Goal: Transaction & Acquisition: Purchase product/service

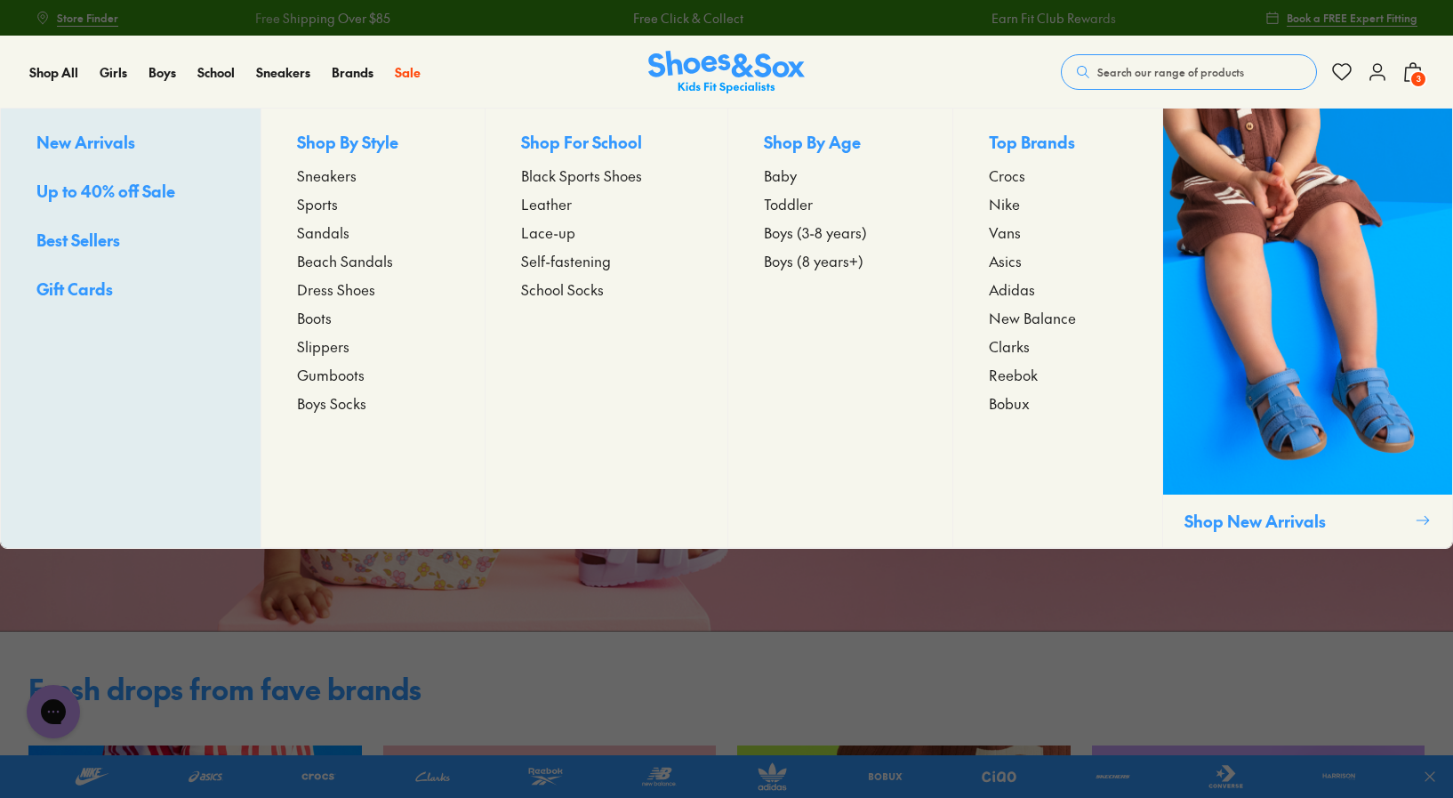
click at [316, 308] on span "Boots" at bounding box center [314, 317] width 35 height 21
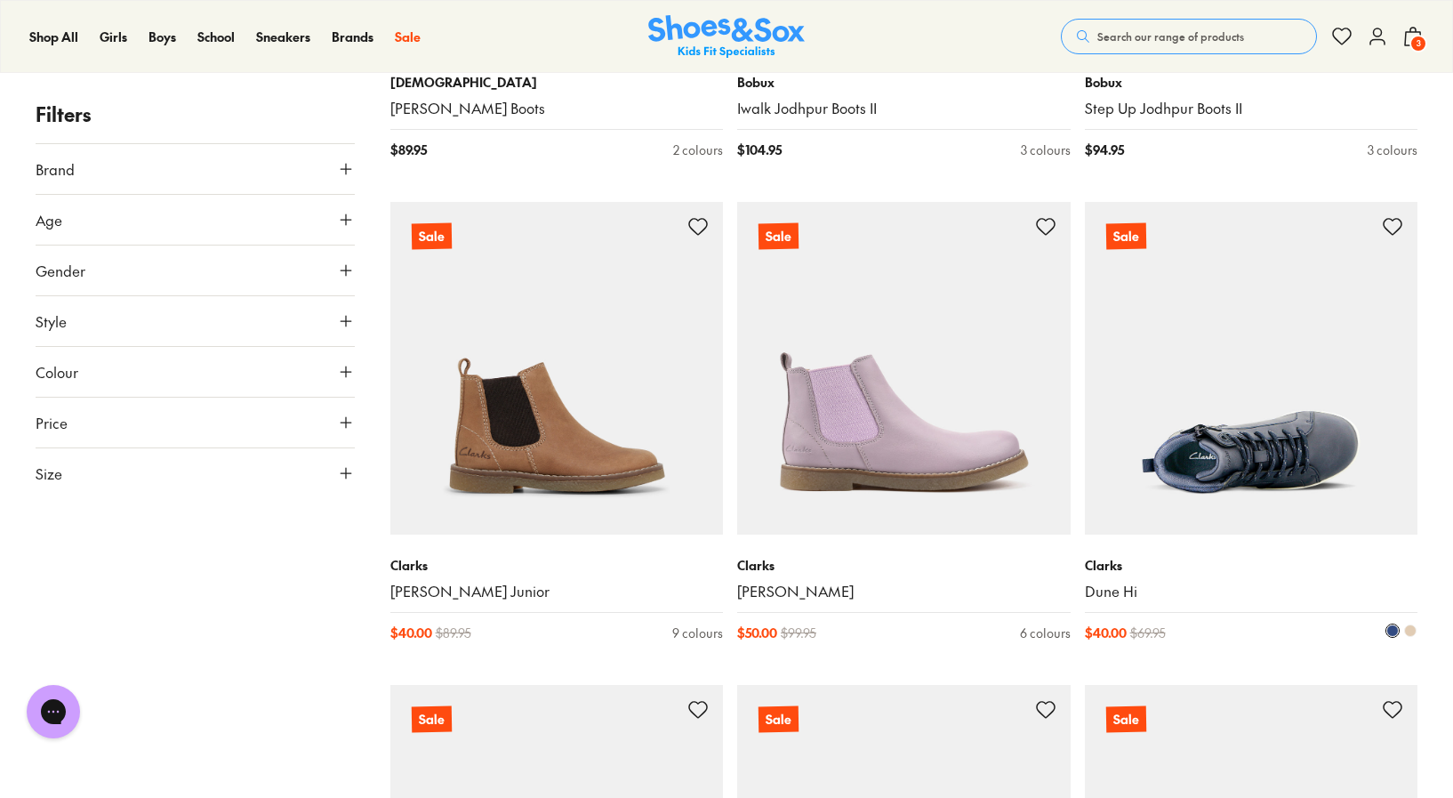
click at [1244, 502] on img at bounding box center [1251, 368] width 333 height 333
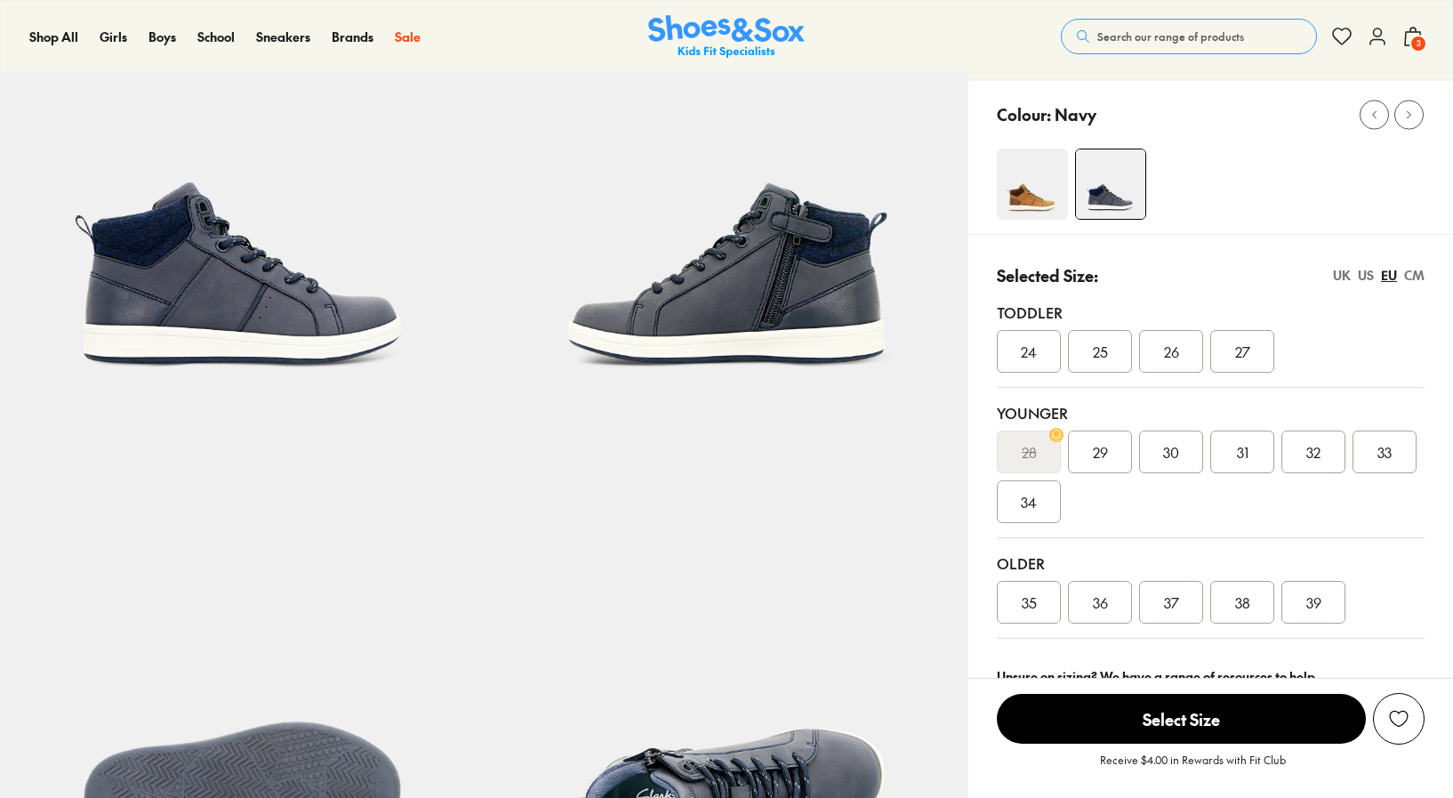
scroll to position [168, 0]
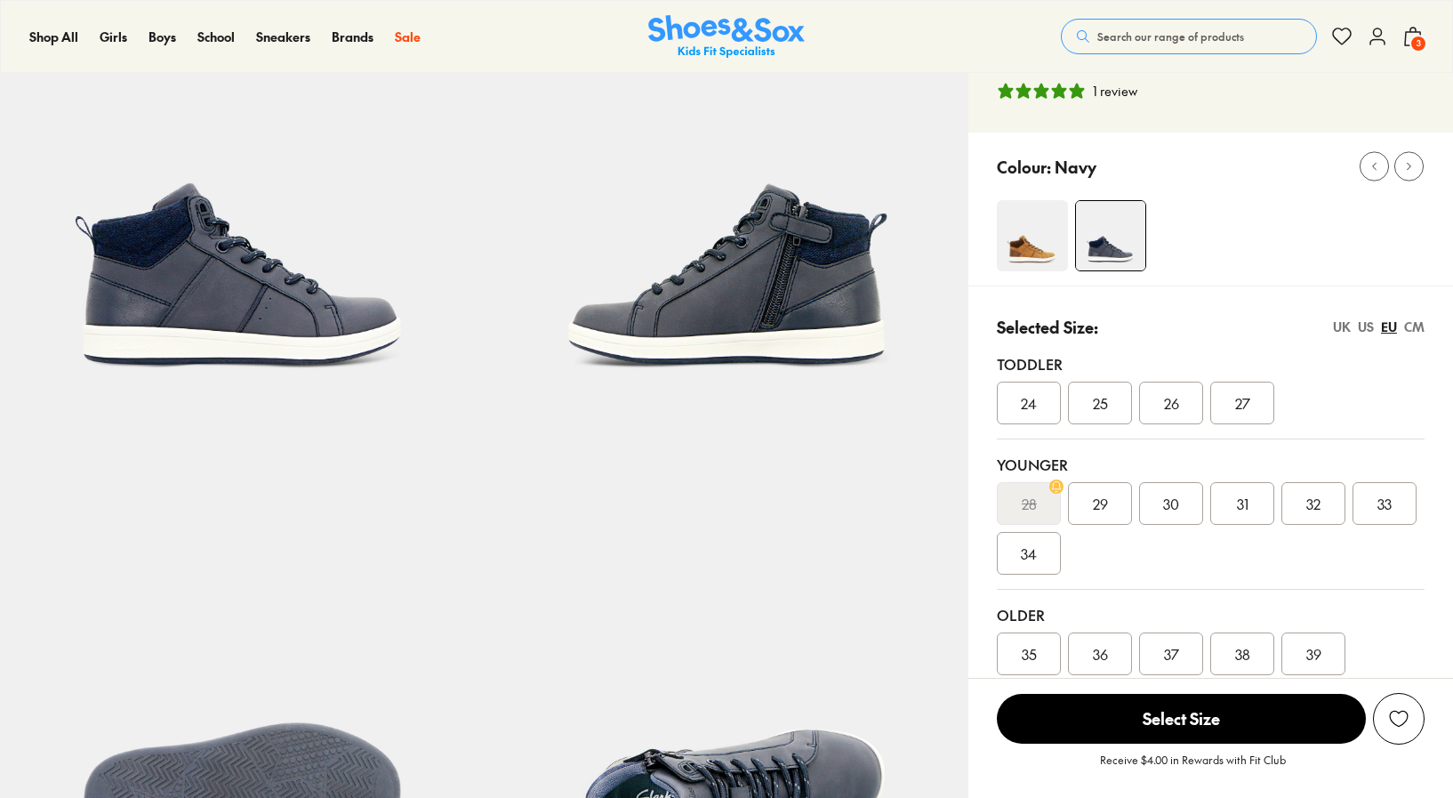
select select "*"
click at [1368, 325] on div "US" at bounding box center [1366, 326] width 16 height 19
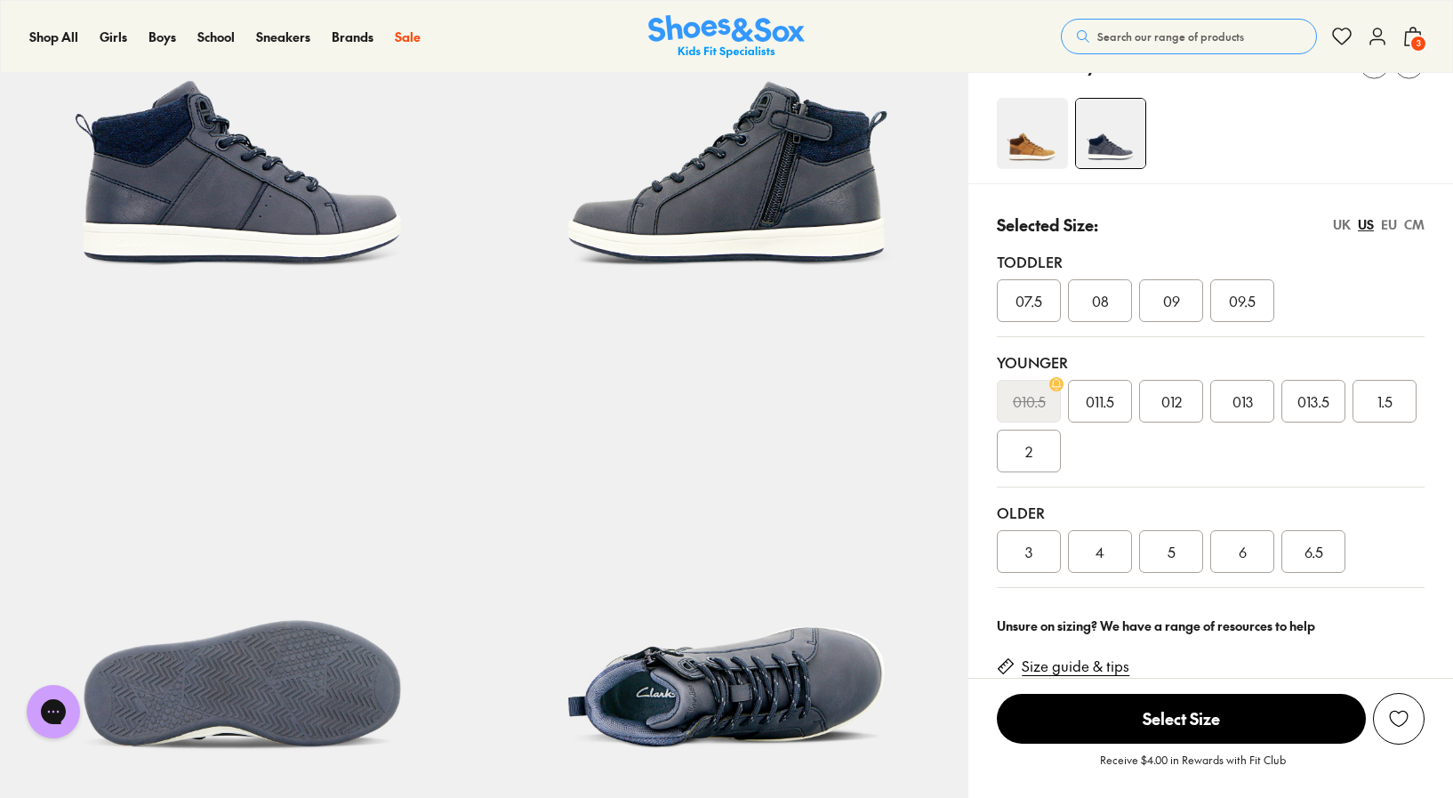
scroll to position [275, 0]
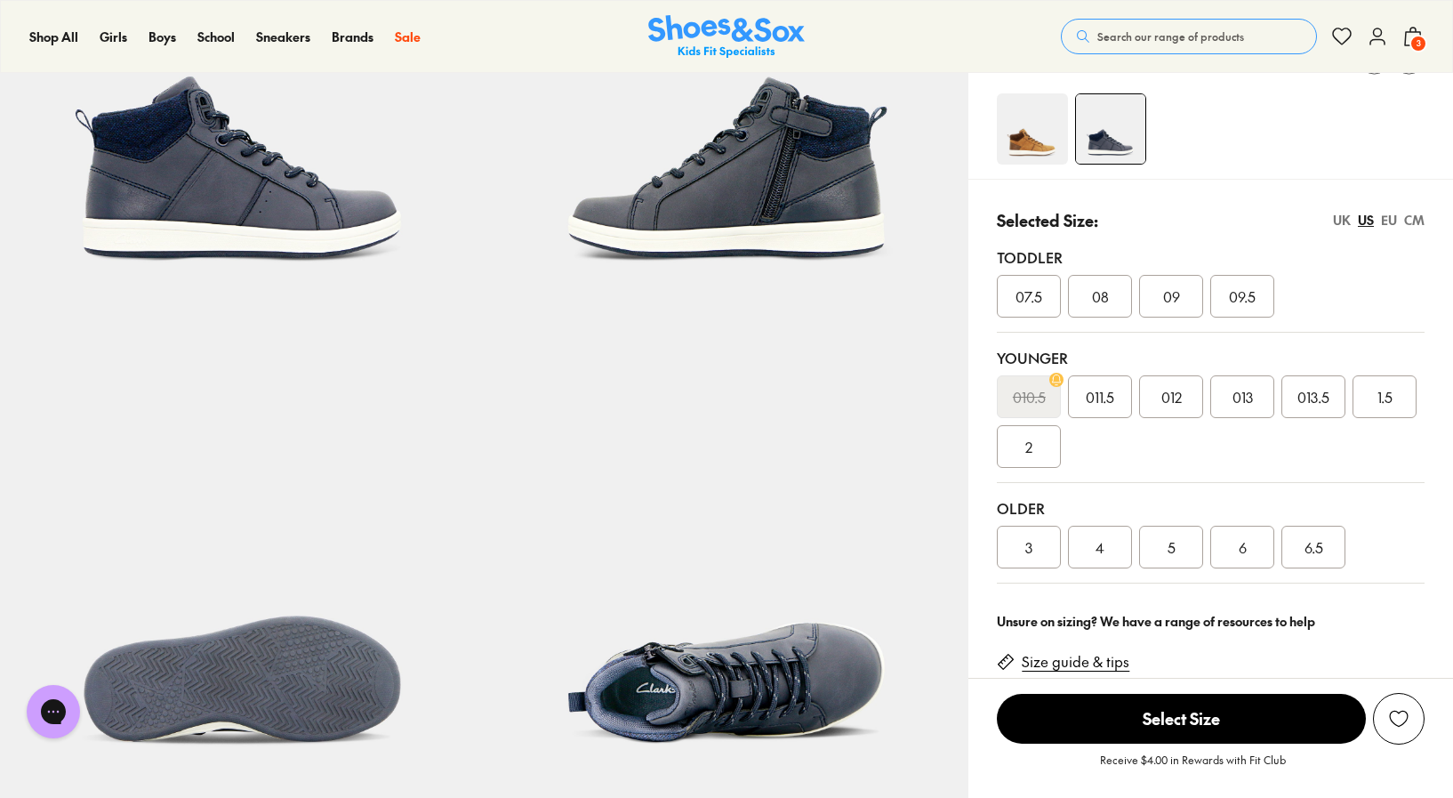
click at [1395, 402] on div "1.5" at bounding box center [1384, 396] width 64 height 43
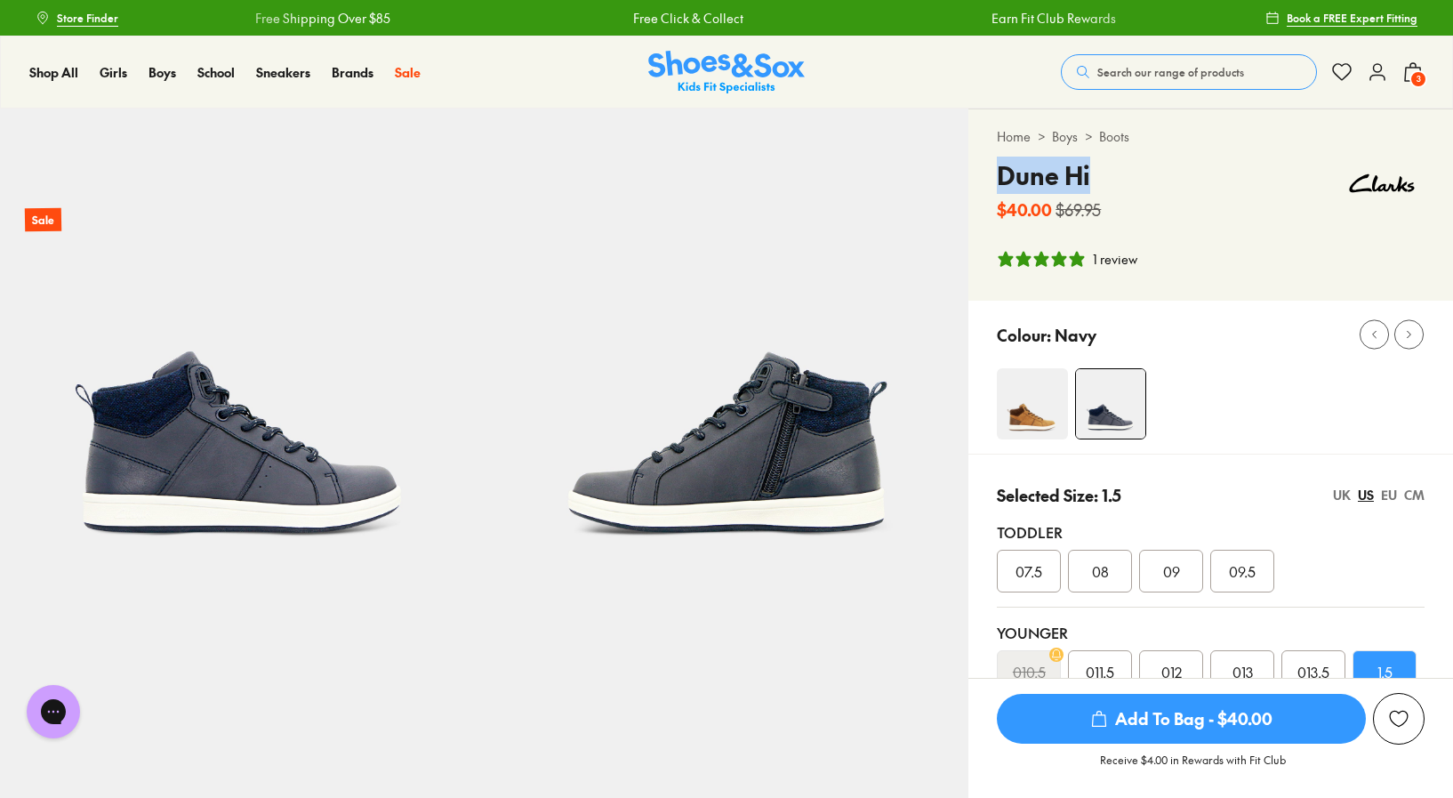
drag, startPoint x: 990, startPoint y: 177, endPoint x: 1096, endPoint y: 173, distance: 106.8
click at [1097, 174] on div "Home > Boys > Boots Dune Hi $40.00 $69.95 1 review" at bounding box center [1210, 204] width 485 height 191
copy h4 "Dune Hi"
click at [1168, 62] on button "Search our range of products" at bounding box center [1189, 72] width 256 height 36
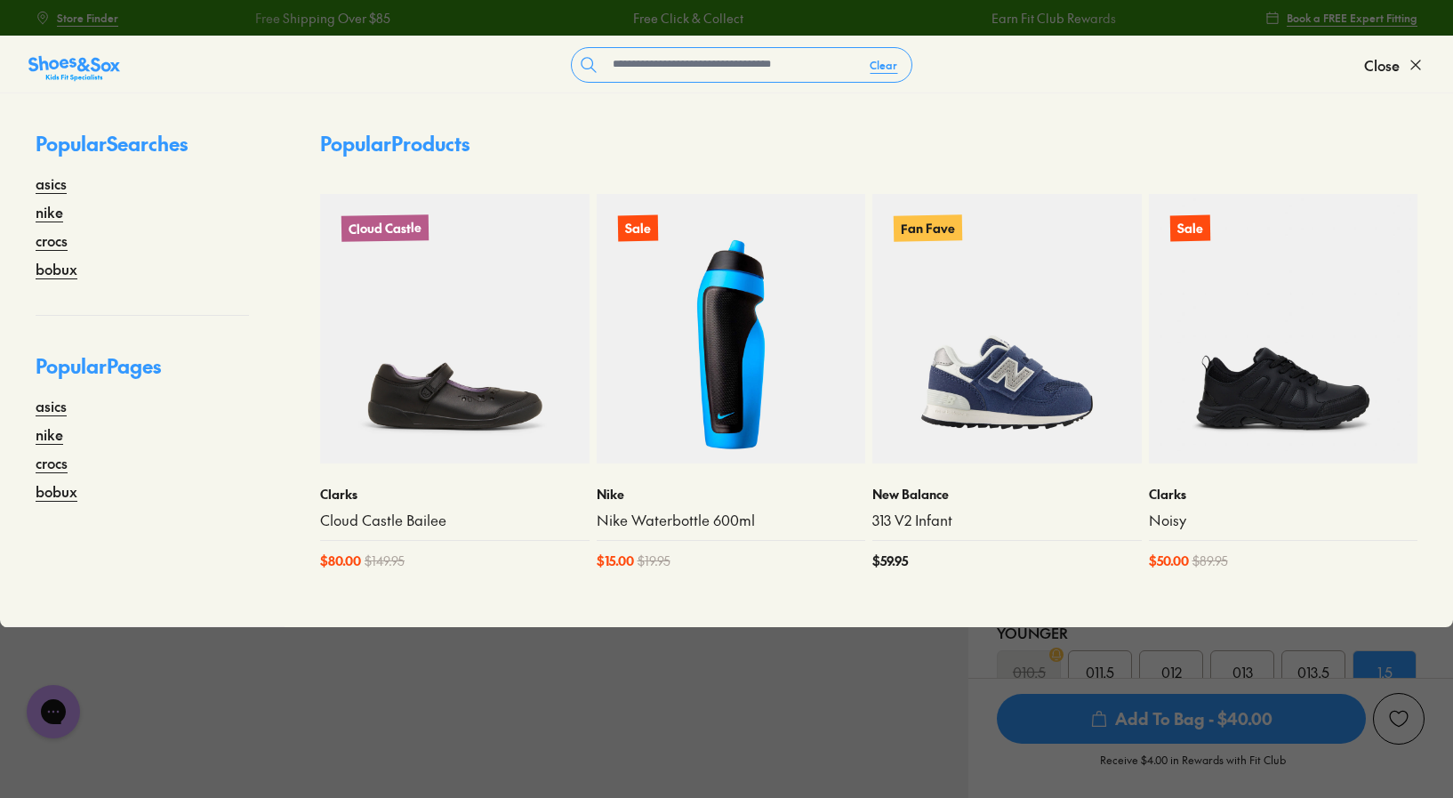
click at [1167, 73] on form "Clear" at bounding box center [742, 65] width 1244 height 36
click at [1386, 68] on span "Close" at bounding box center [1382, 64] width 36 height 21
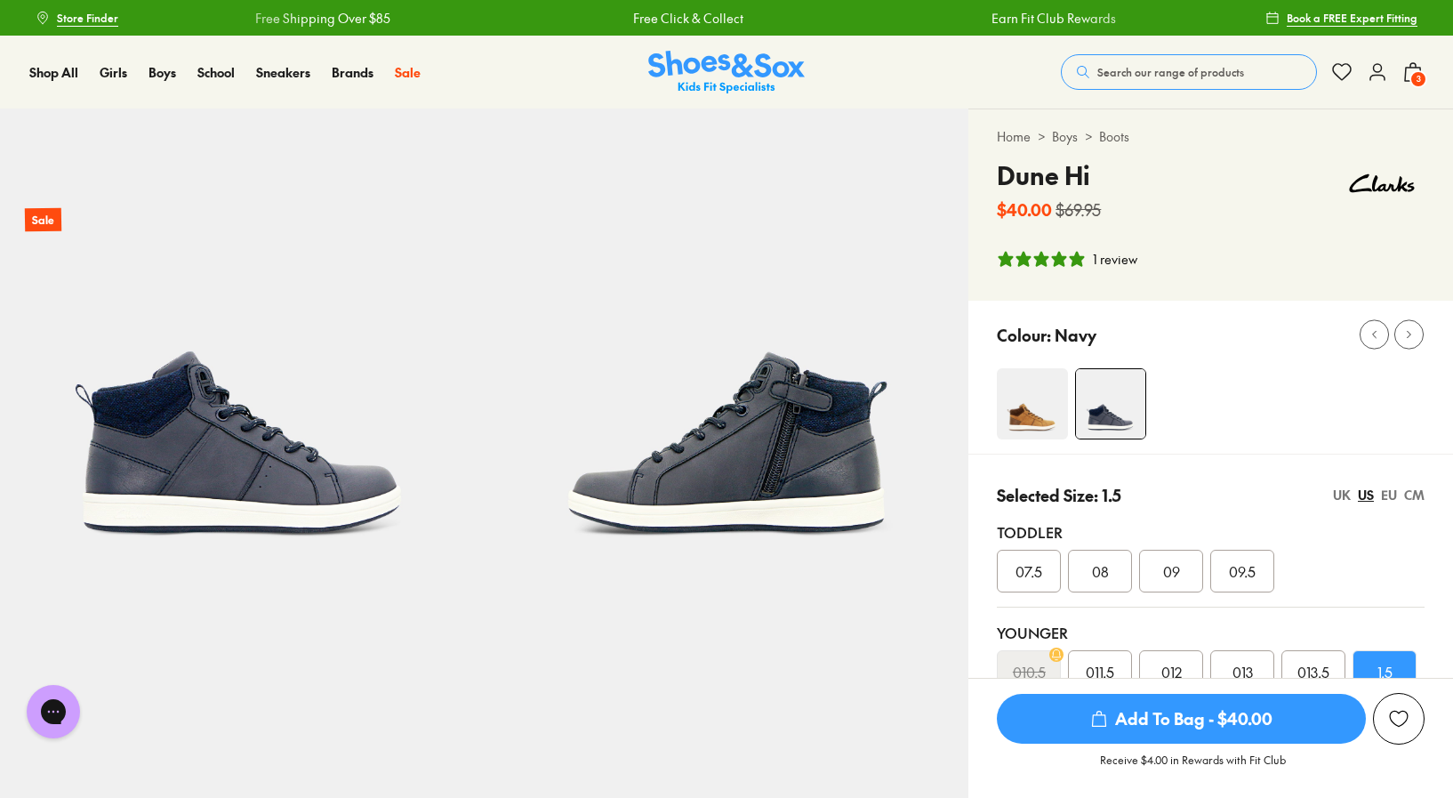
click at [1187, 65] on span "Search our range of products" at bounding box center [1170, 72] width 147 height 16
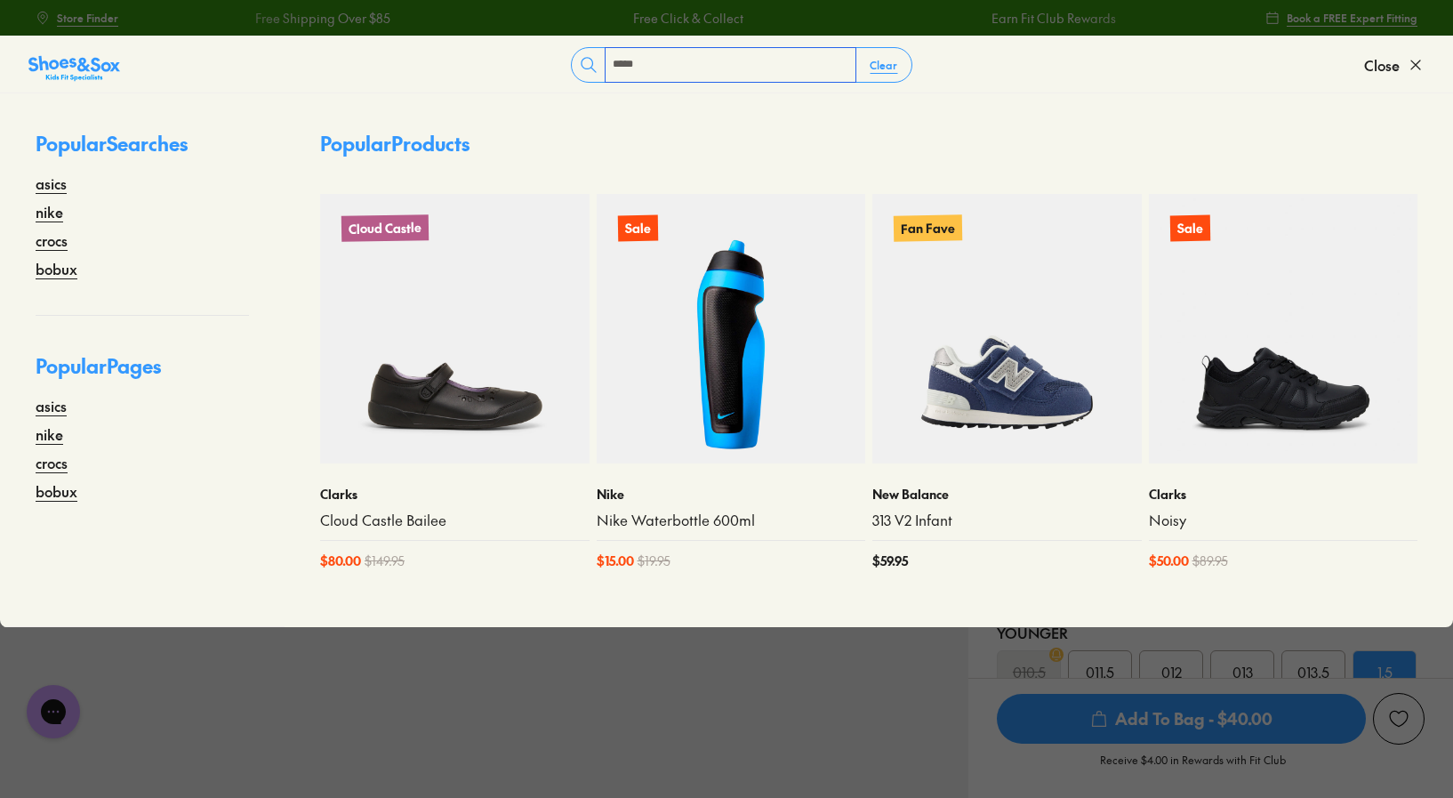
type input "*****"
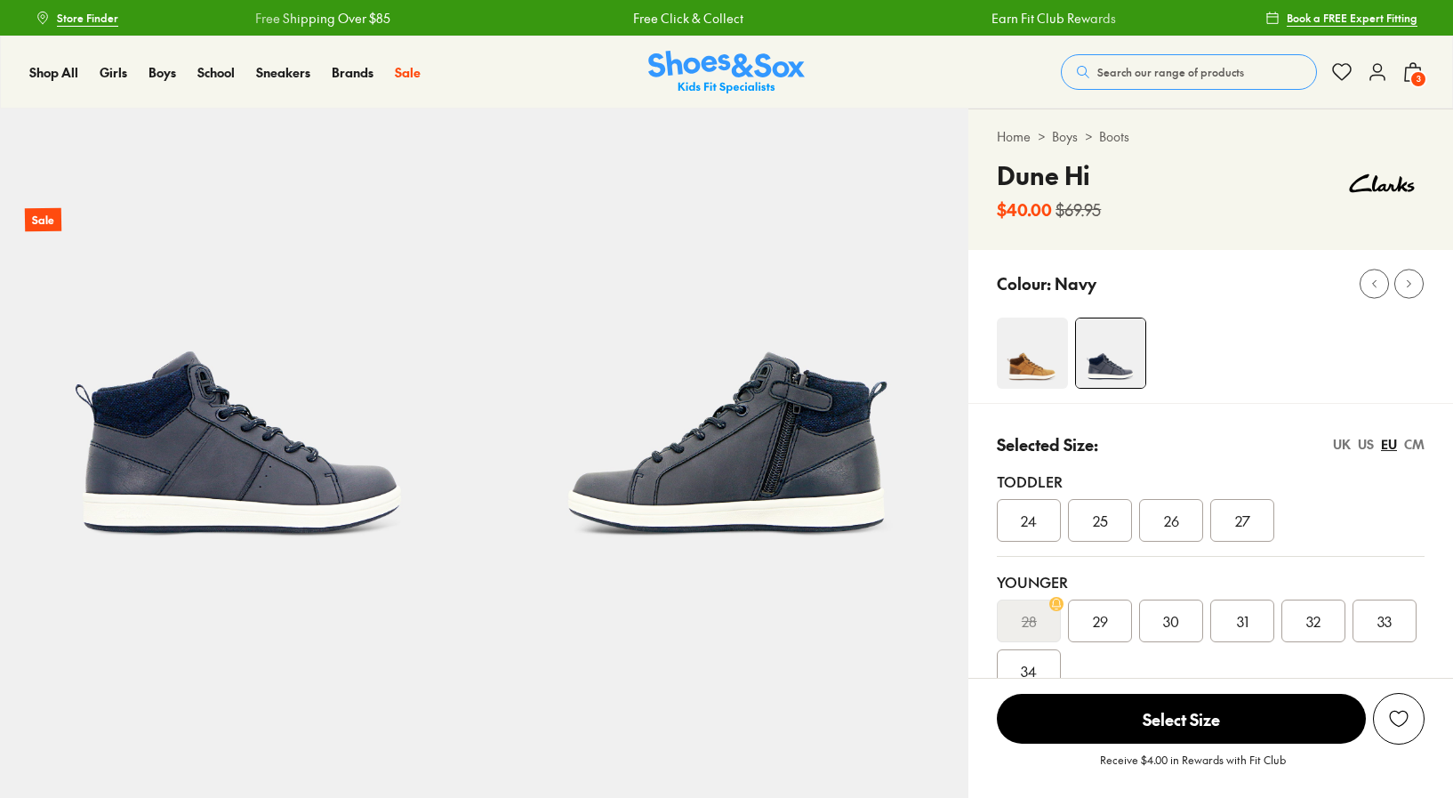
select select "*"
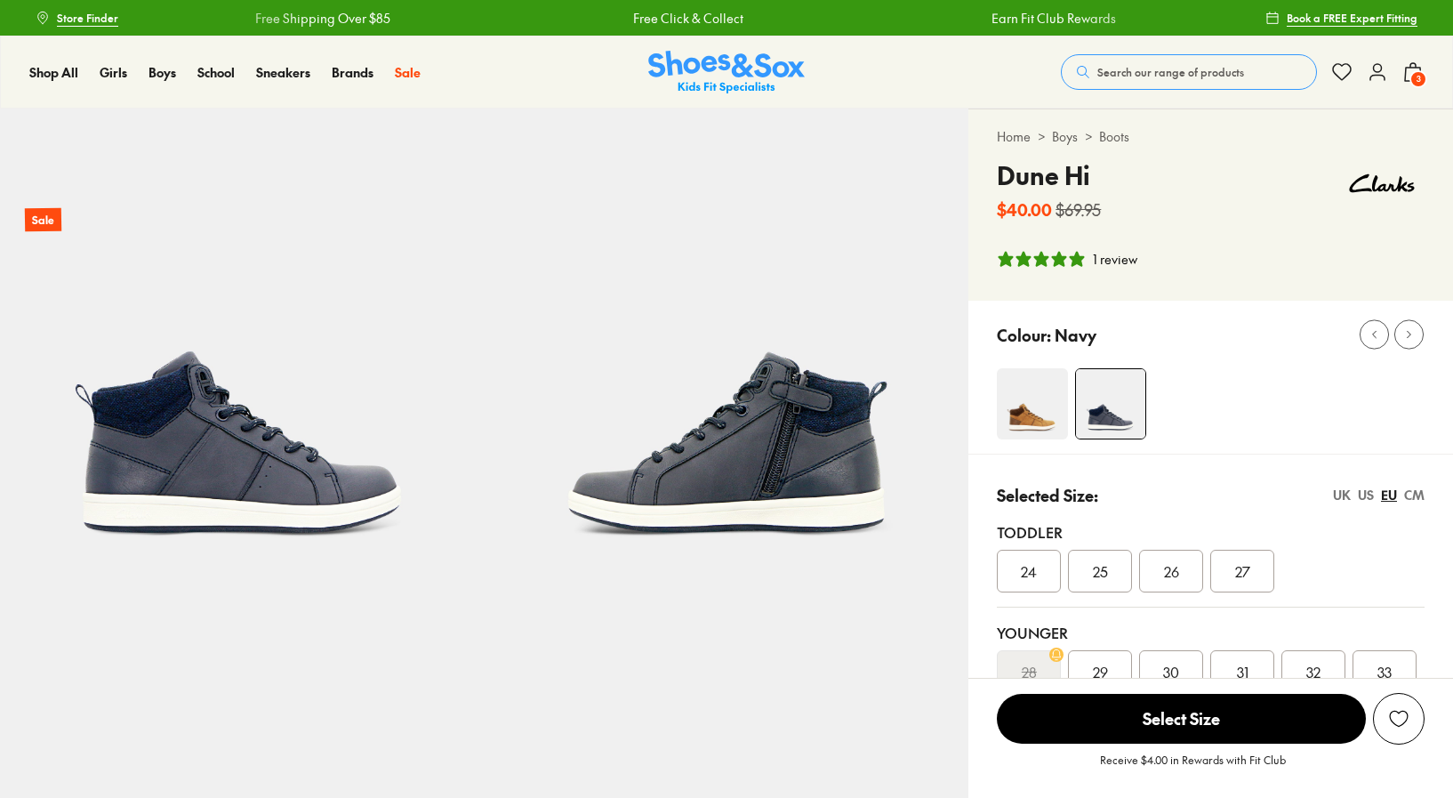
click at [1365, 494] on div "US" at bounding box center [1366, 495] width 16 height 19
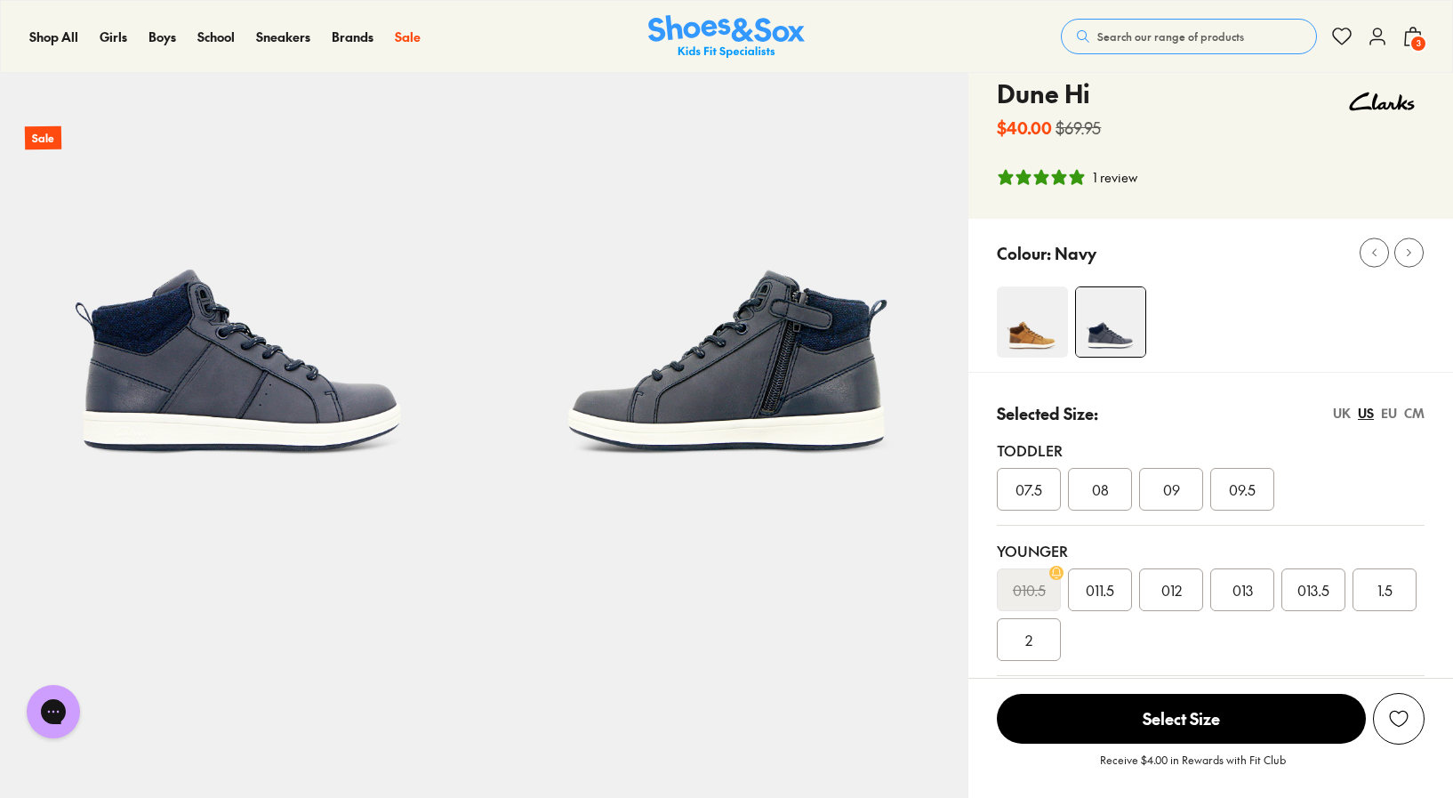
scroll to position [176, 0]
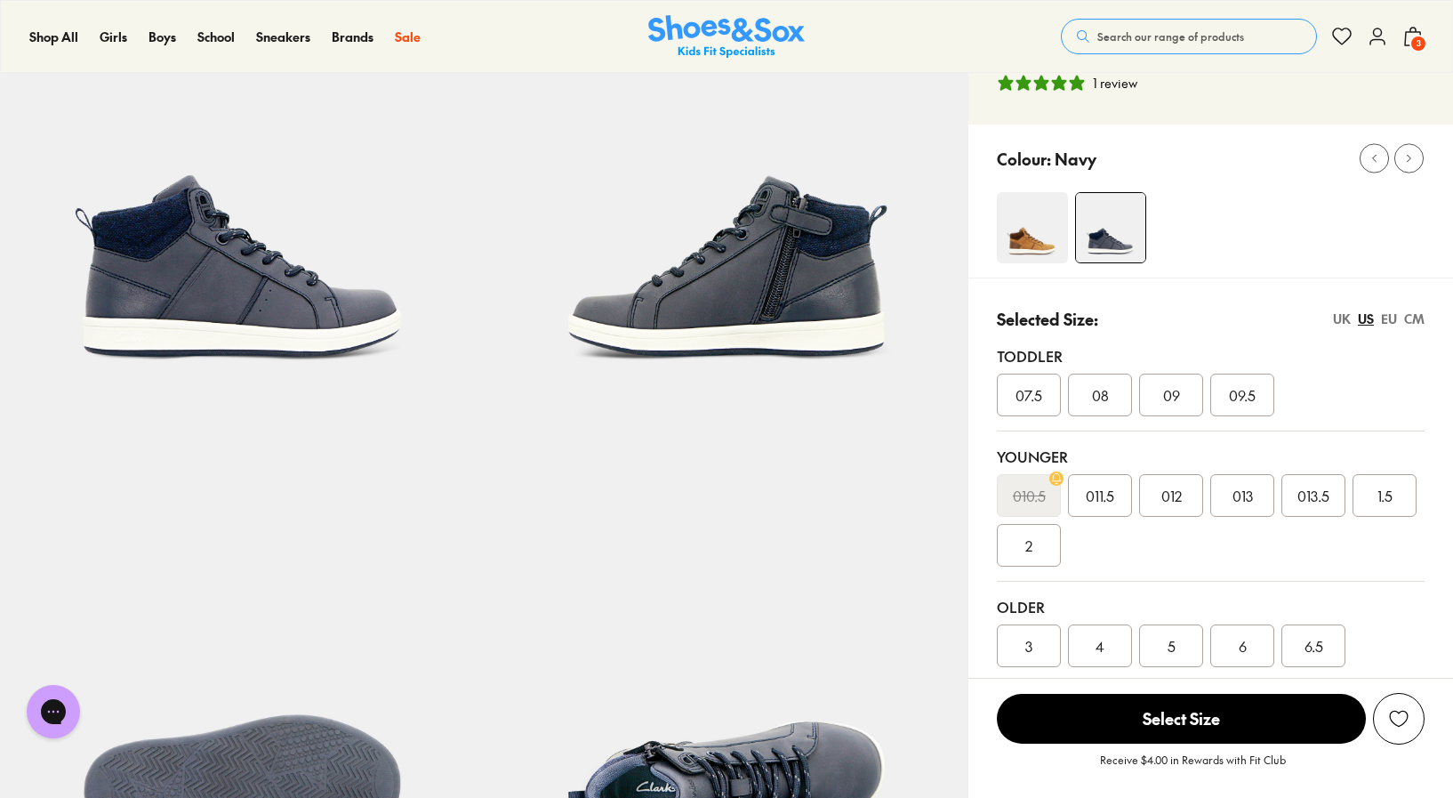
click at [1394, 495] on div "1.5" at bounding box center [1384, 495] width 64 height 43
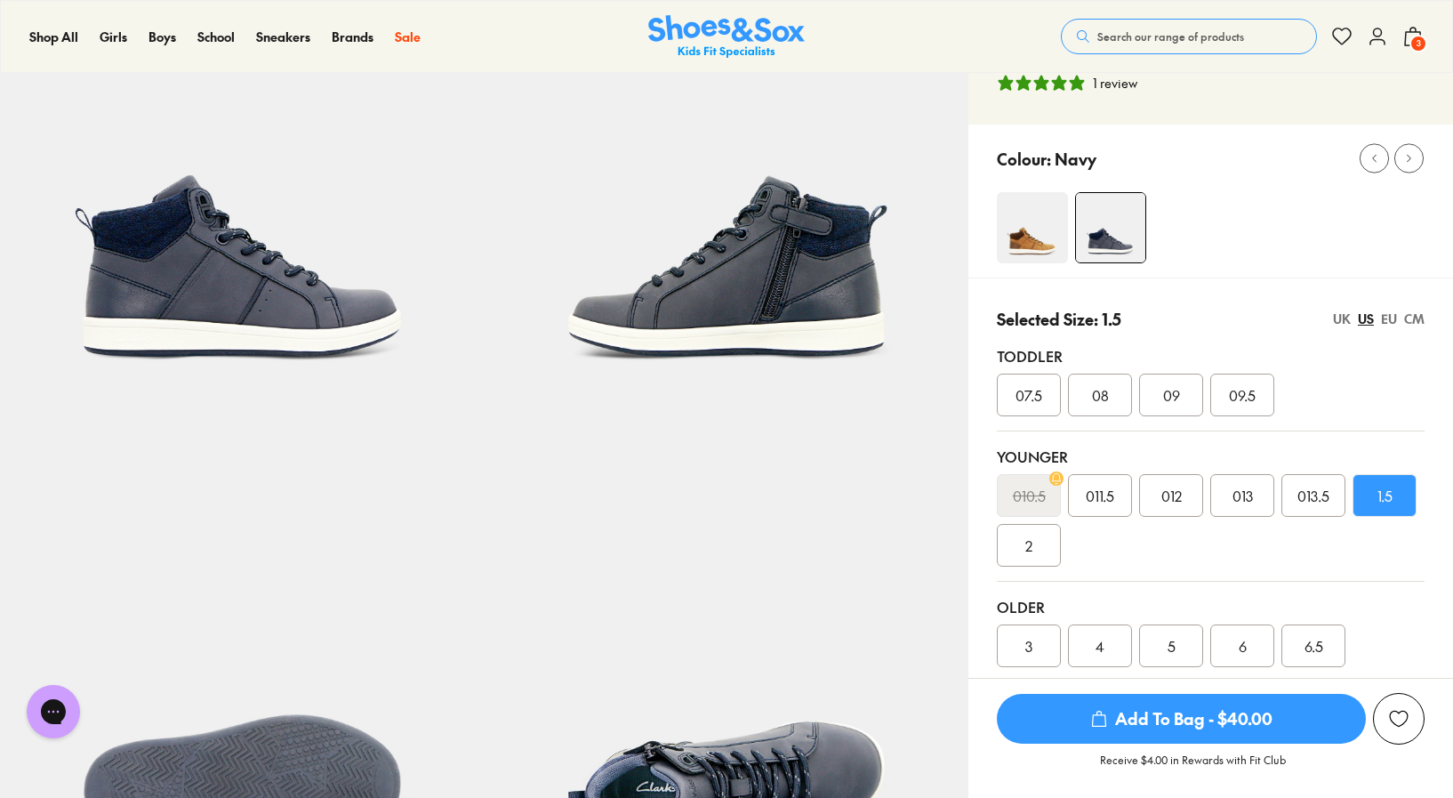
click at [1384, 317] on div "EU" at bounding box center [1389, 318] width 16 height 19
click at [1365, 317] on div "US" at bounding box center [1366, 318] width 16 height 19
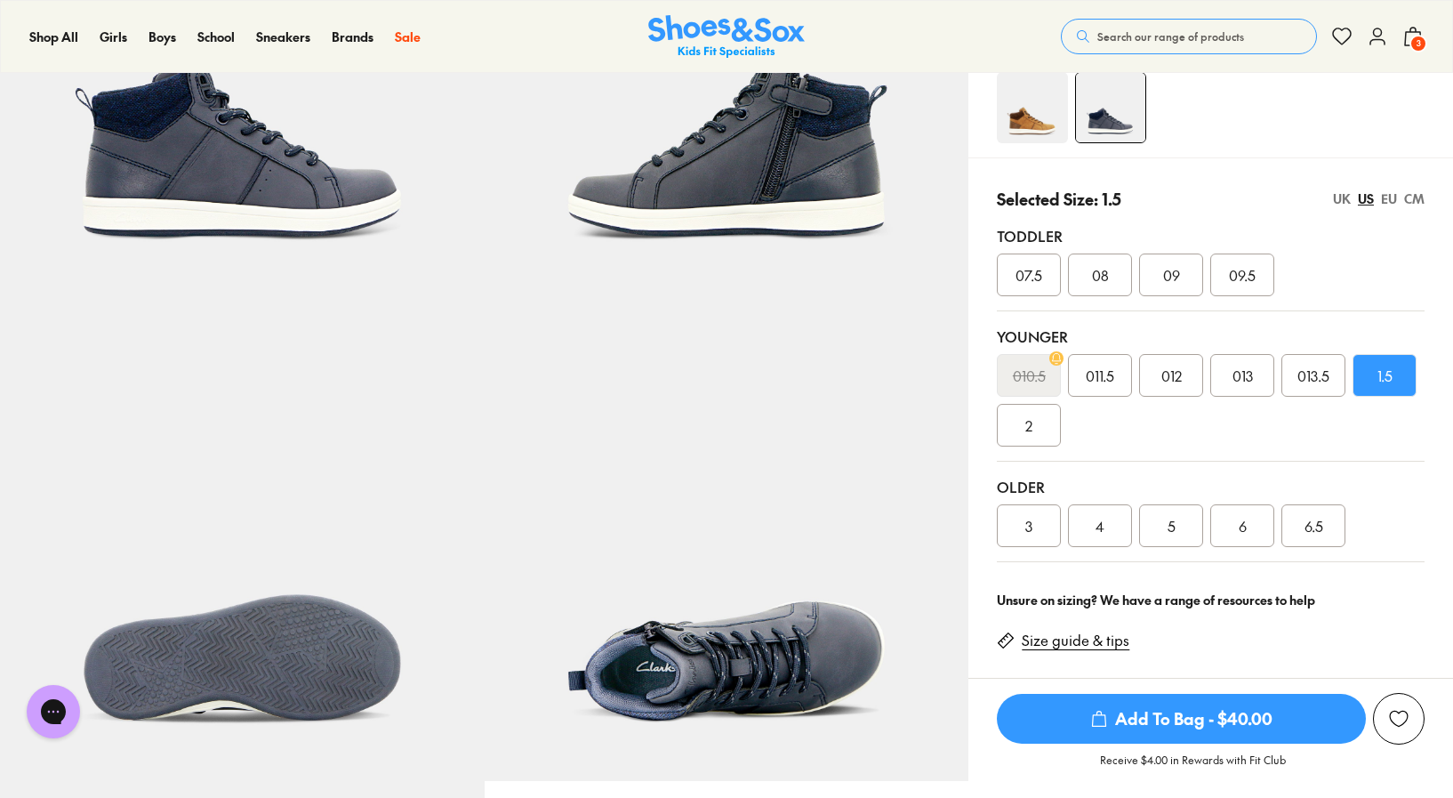
scroll to position [415, 0]
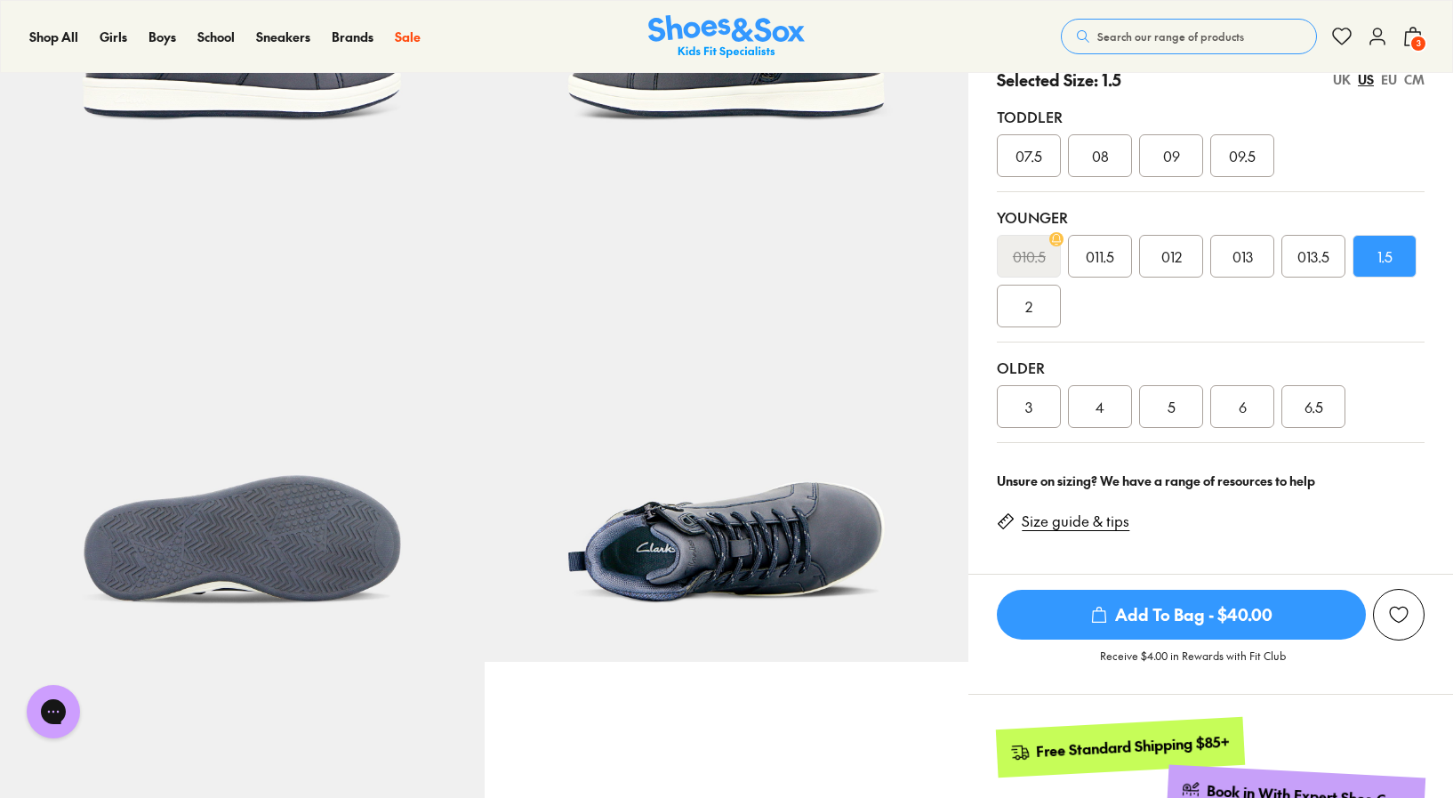
click at [1162, 623] on span "Add To Bag - $40.00" at bounding box center [1181, 615] width 369 height 50
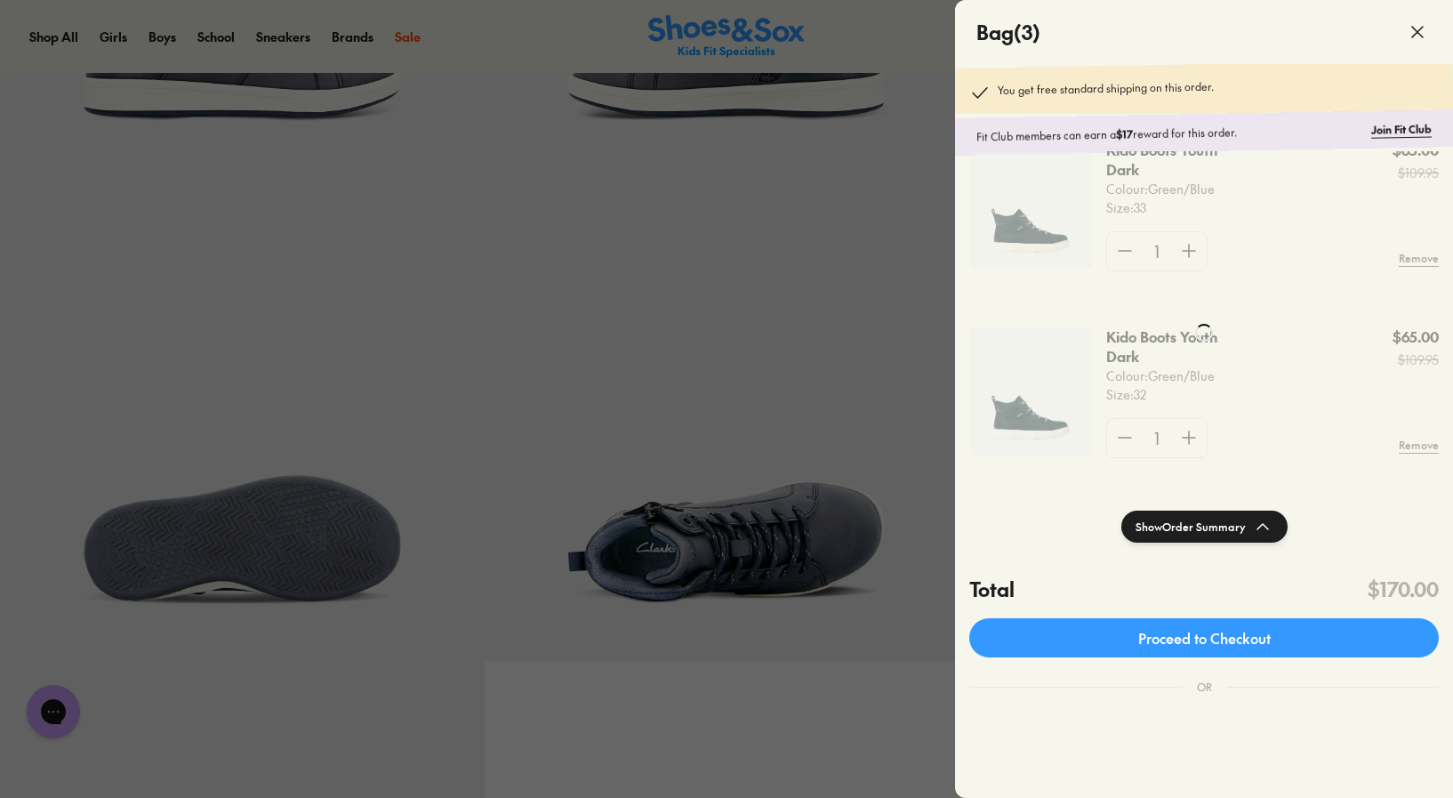
scroll to position [52, 0]
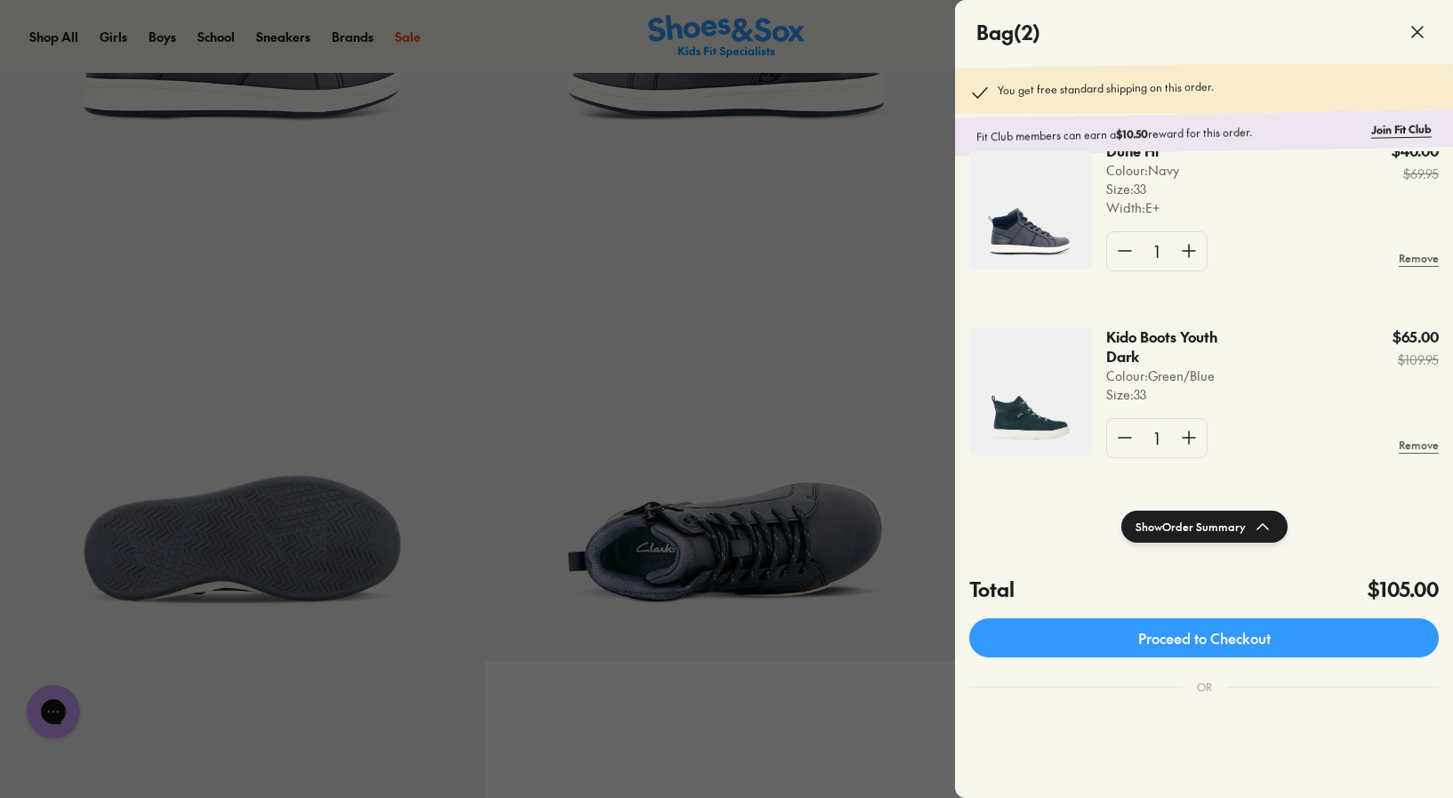
click at [1347, 374] on div "Dune Hi Colour: Navy Size : 33 Width : E+ $40.00 $69.95 1 Remove Kido Boots You…" at bounding box center [1204, 321] width 498 height 341
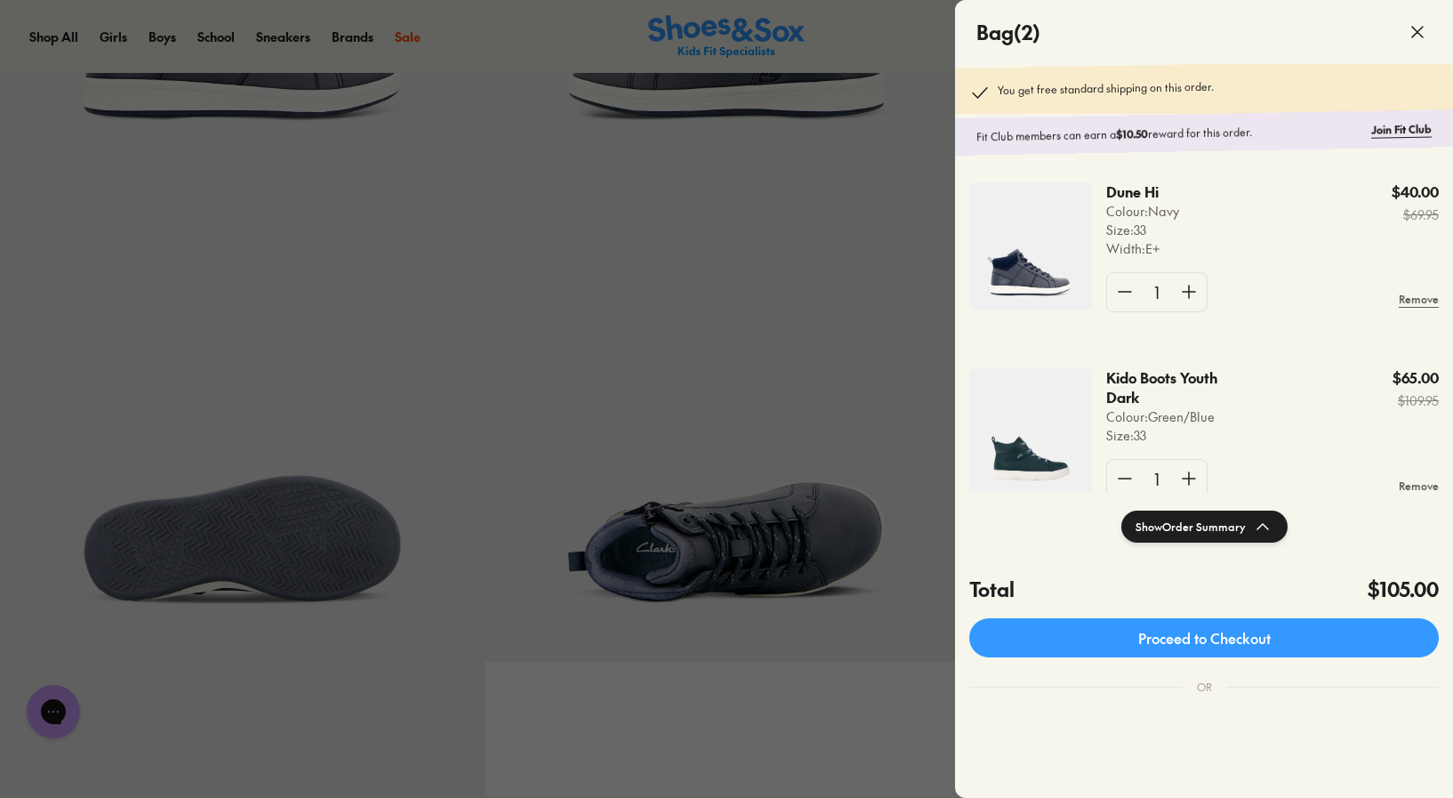
scroll to position [3, 0]
click at [931, 168] on div at bounding box center [726, 399] width 1453 height 798
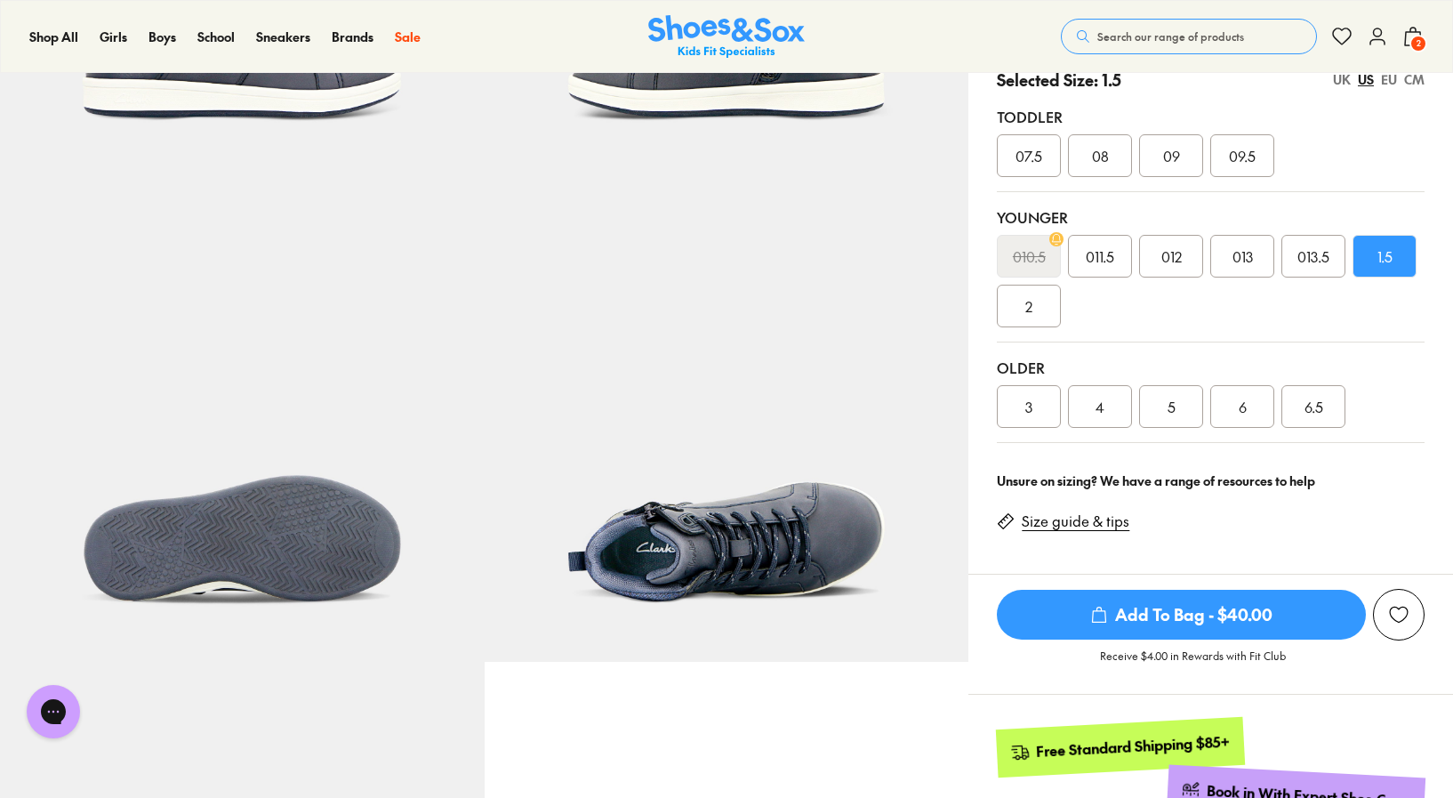
click at [1388, 84] on div "EU" at bounding box center [1389, 79] width 16 height 19
click at [1304, 272] on div "32" at bounding box center [1313, 256] width 64 height 43
click at [1363, 80] on div "US" at bounding box center [1366, 79] width 16 height 19
click at [1385, 84] on div "EU" at bounding box center [1389, 79] width 16 height 19
click at [1145, 606] on span "Add To Bag - $40.00" at bounding box center [1181, 615] width 369 height 50
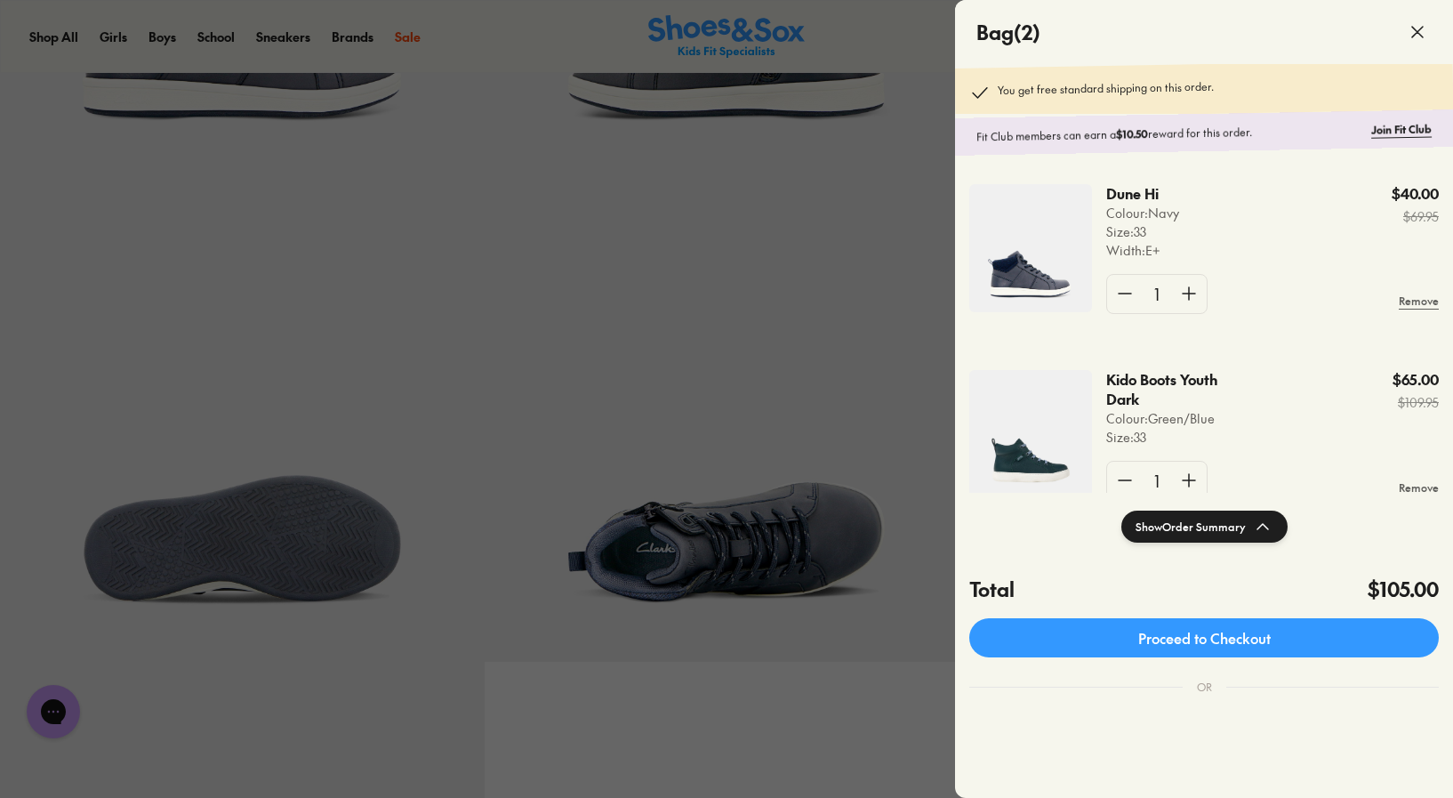
click at [791, 189] on div at bounding box center [726, 399] width 1453 height 798
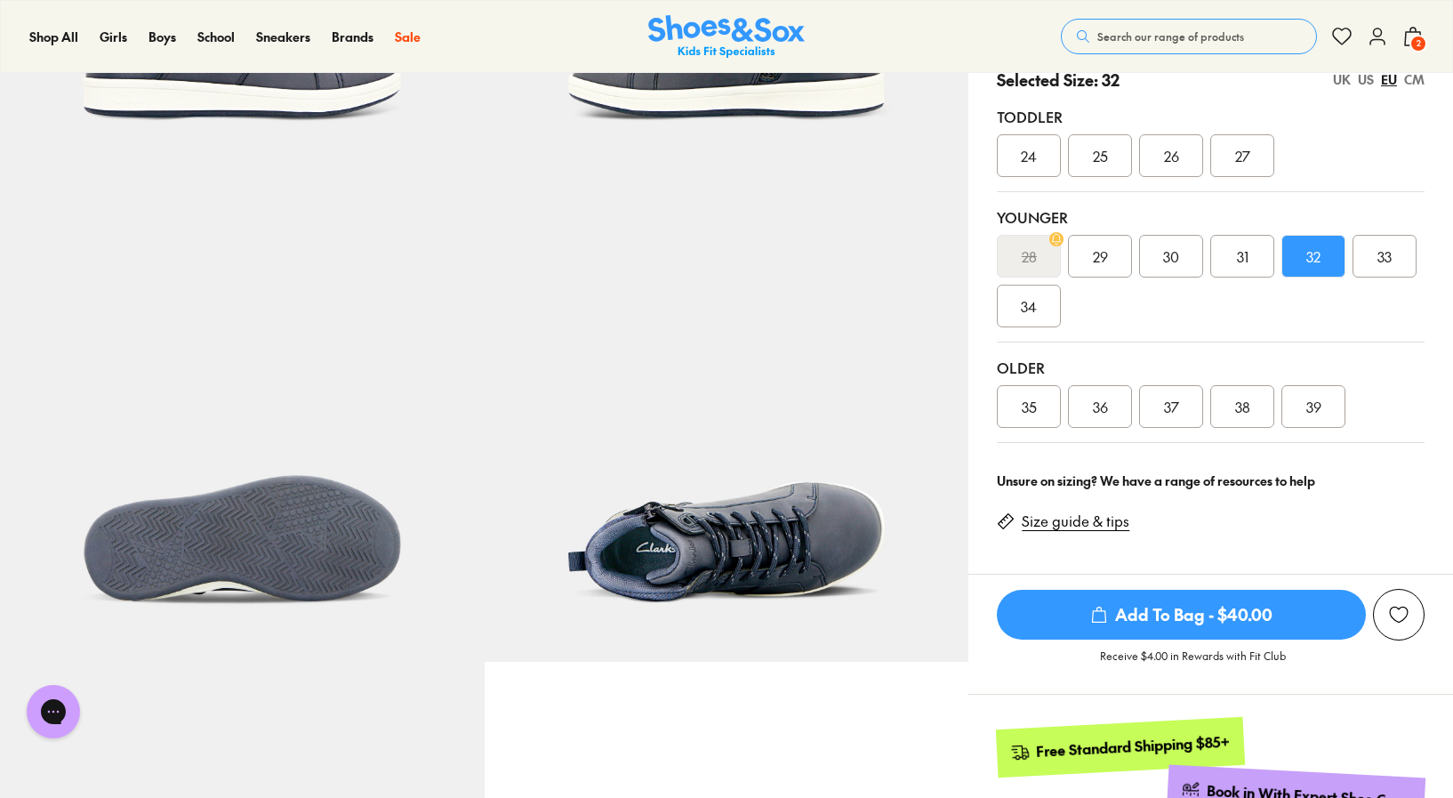
click at [1188, 623] on span "Add To Bag - $40.00" at bounding box center [1181, 615] width 369 height 50
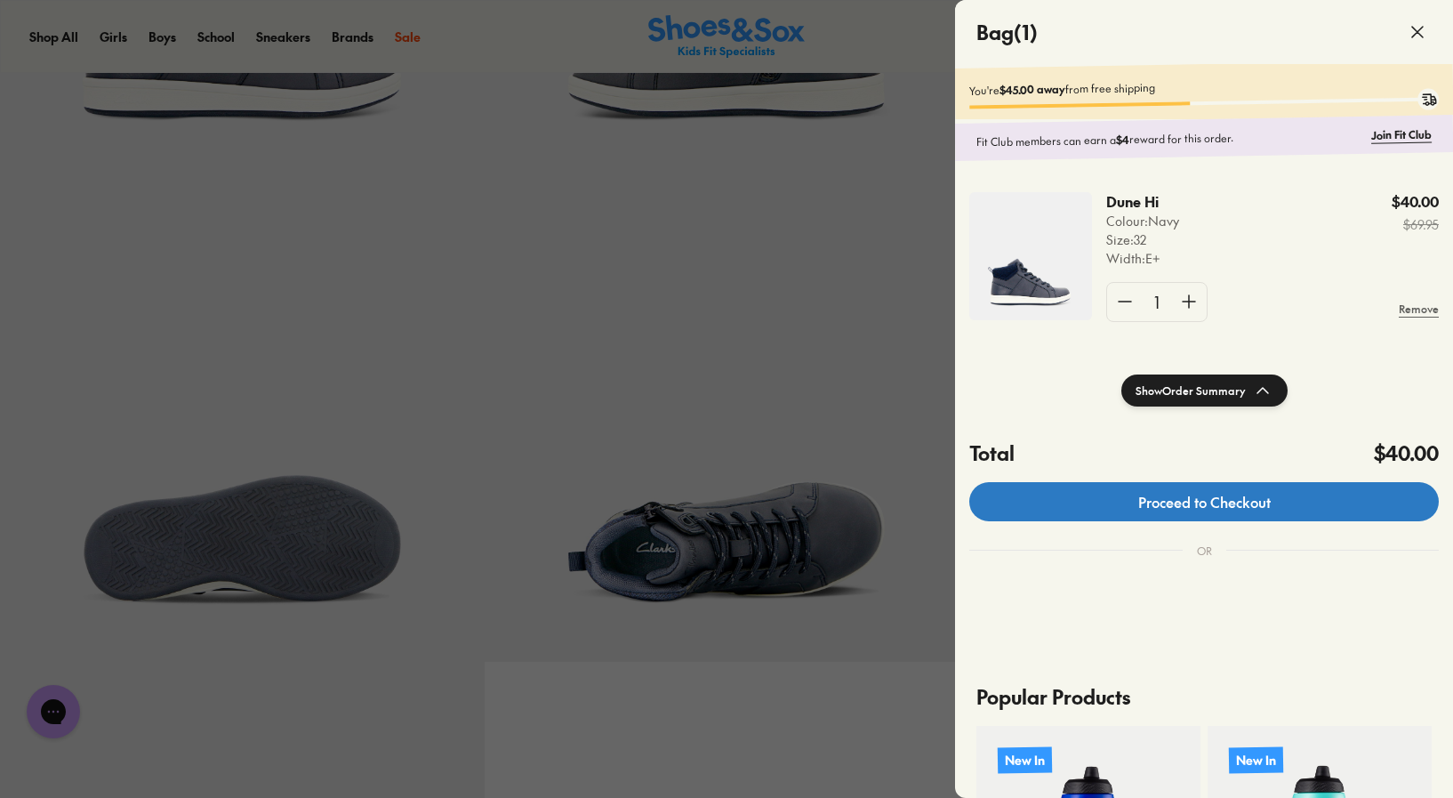
click at [1221, 510] on link "Proceed to Checkout" at bounding box center [1204, 501] width 470 height 39
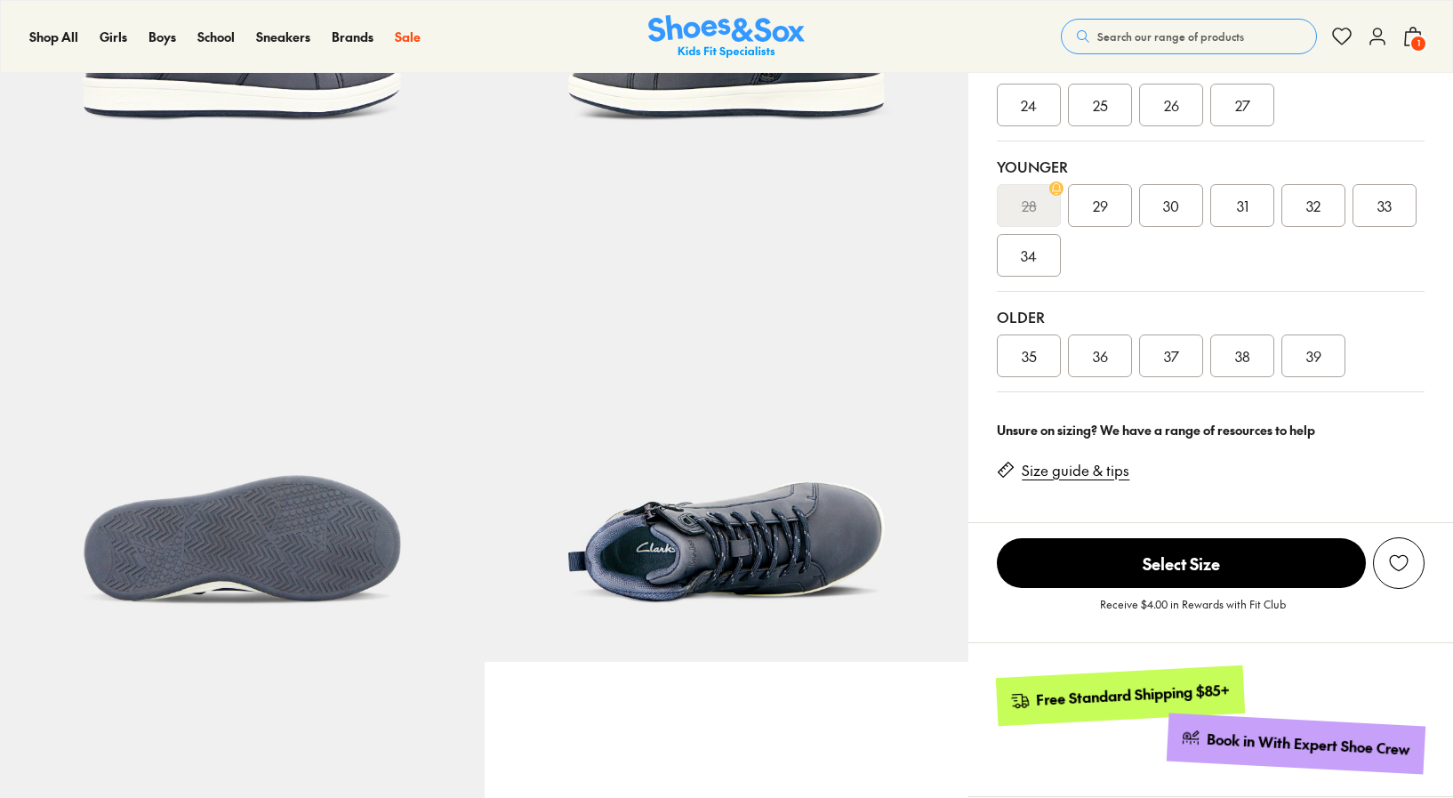
scroll to position [415, 0]
select select "*"
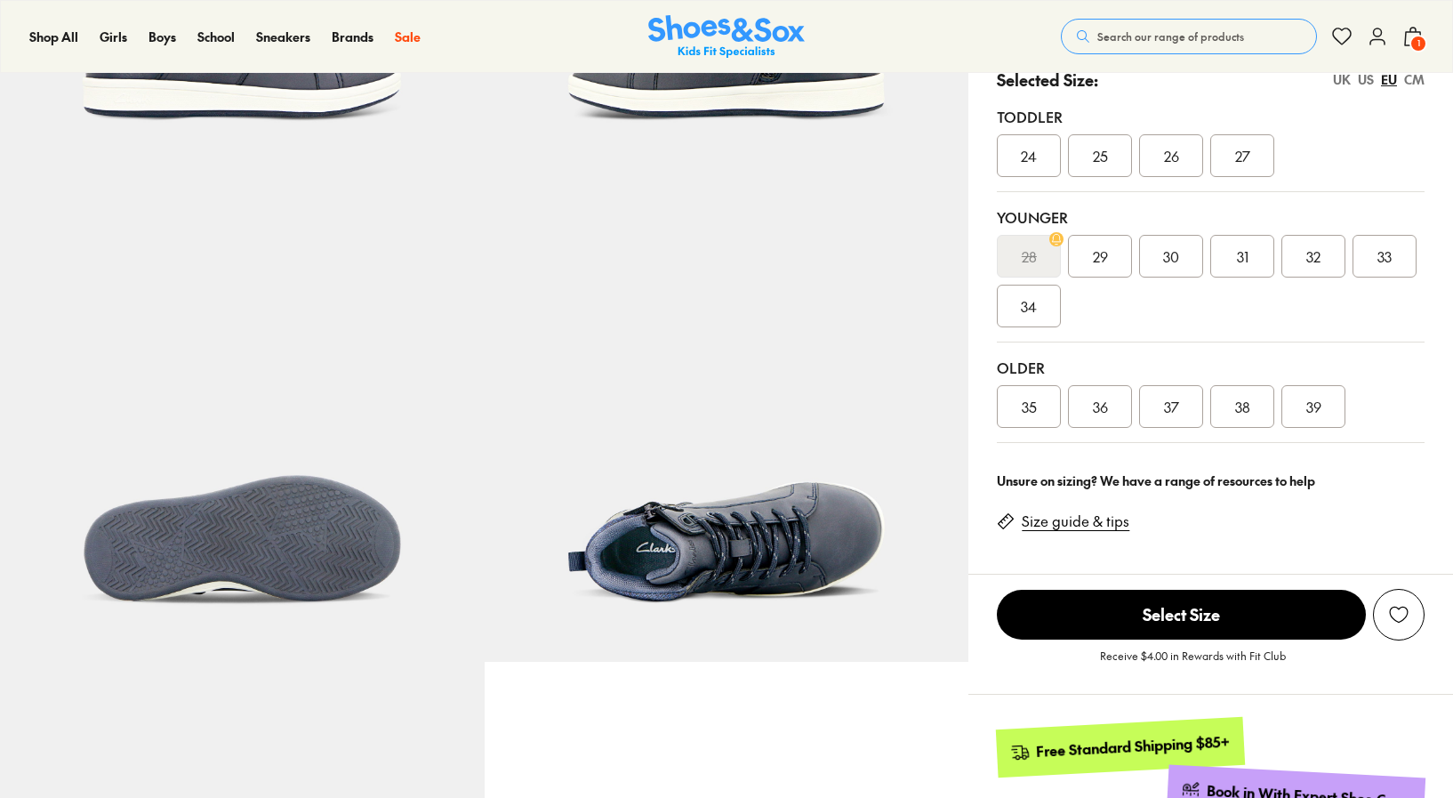
scroll to position [0, 0]
click at [1058, 516] on link "Size guide & tips" at bounding box center [1076, 521] width 108 height 20
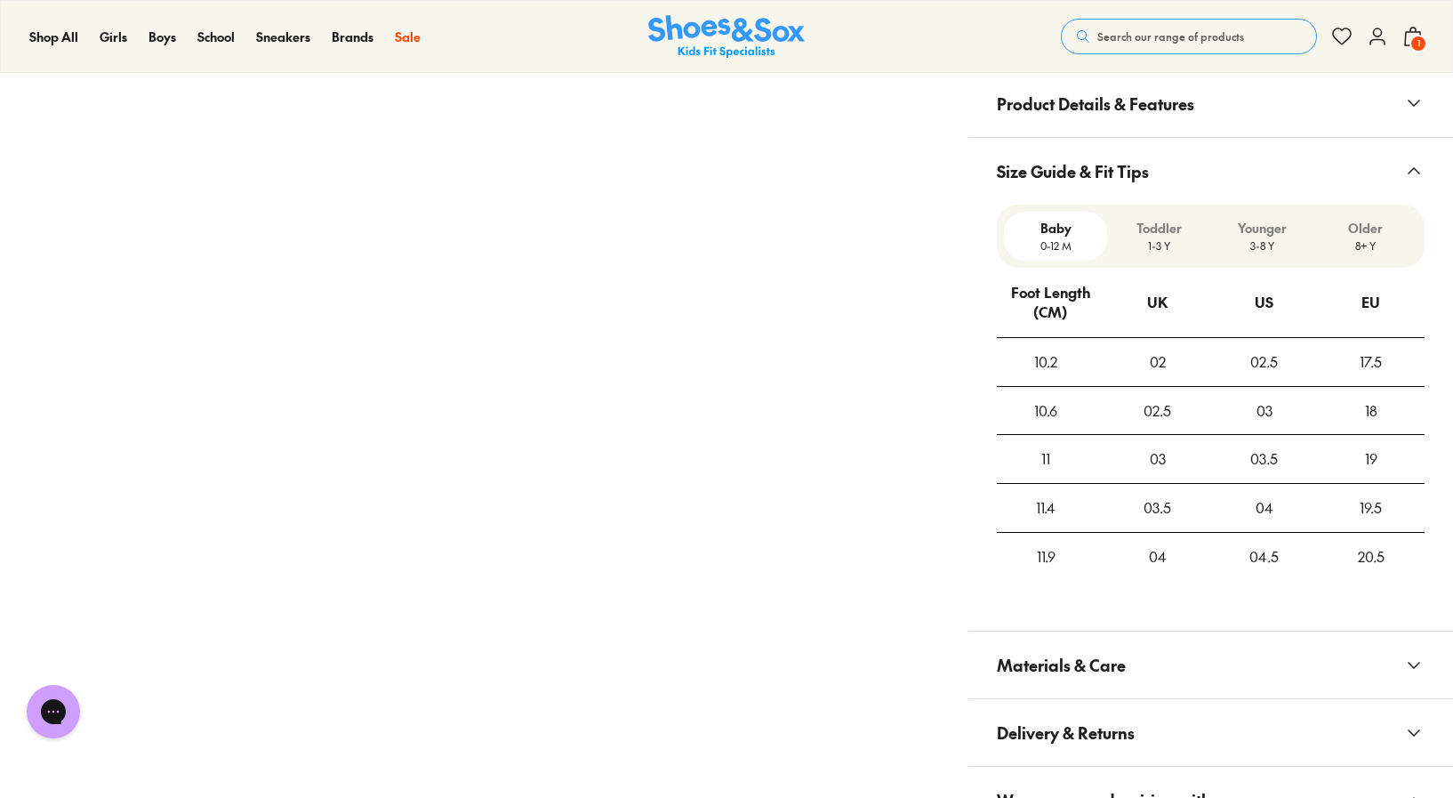
scroll to position [1569, 0]
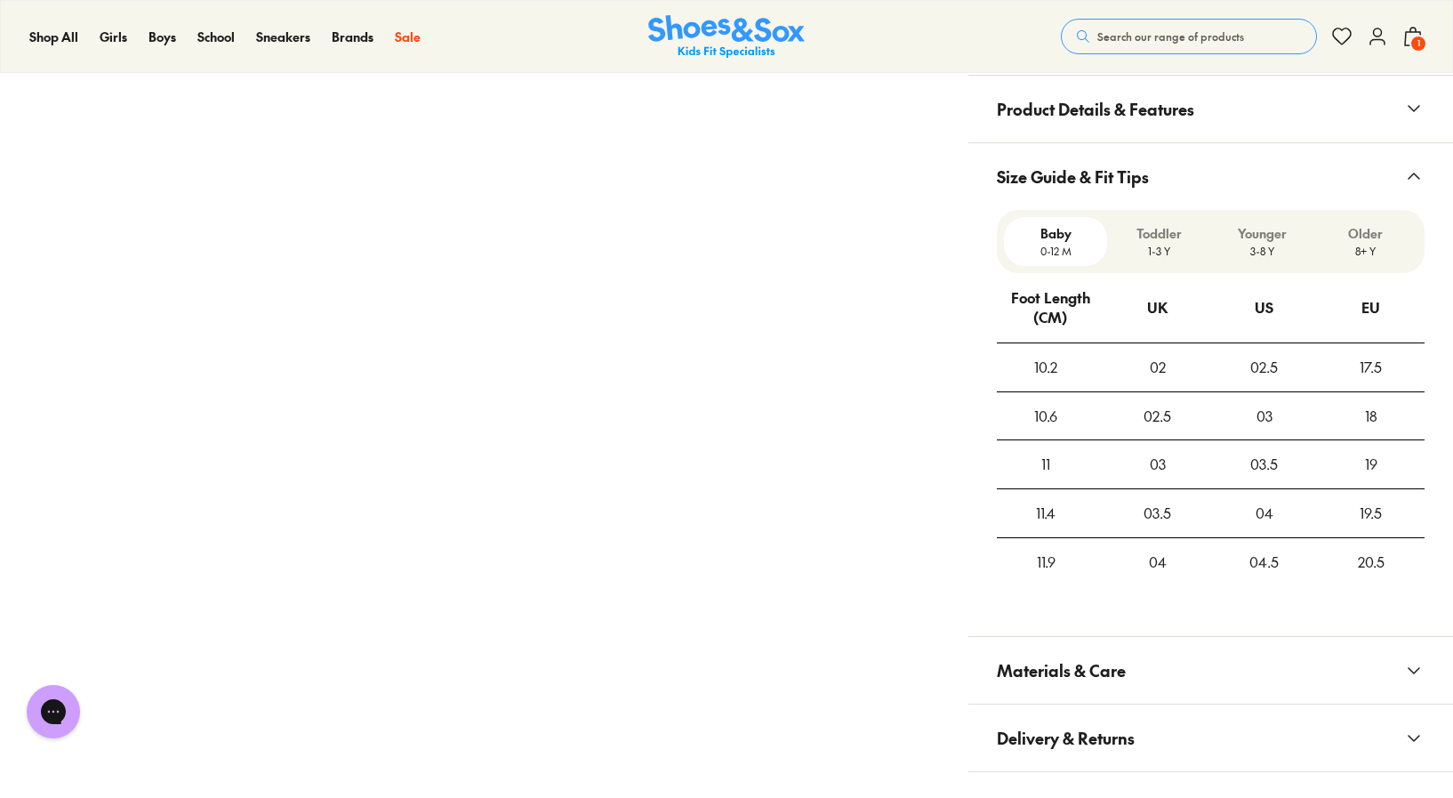
click at [1269, 255] on p "3-8 Y" at bounding box center [1262, 251] width 89 height 16
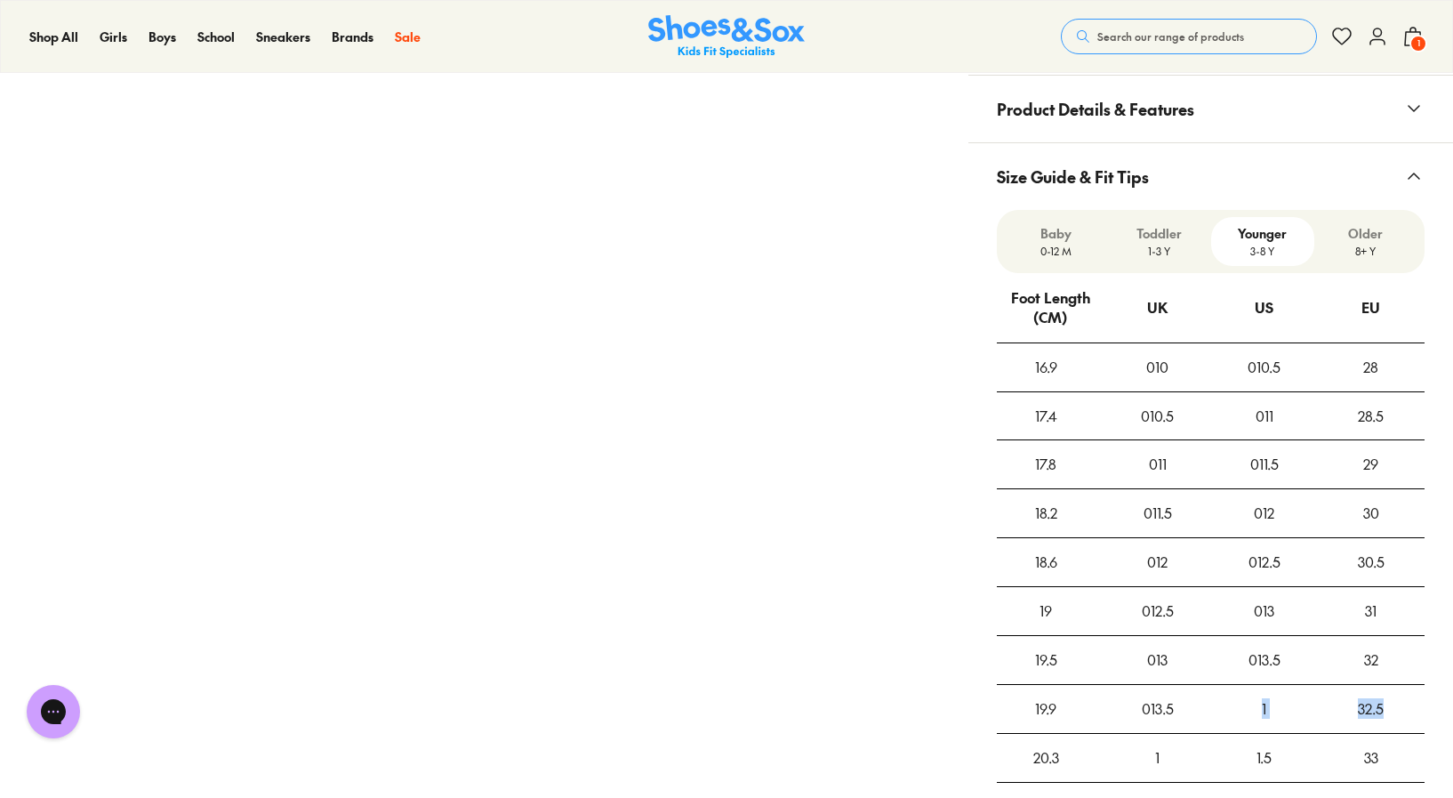
drag, startPoint x: 1247, startPoint y: 707, endPoint x: 1394, endPoint y: 700, distance: 147.8
click at [1394, 701] on tr "19.9 013.5 1 32.5" at bounding box center [1211, 709] width 428 height 49
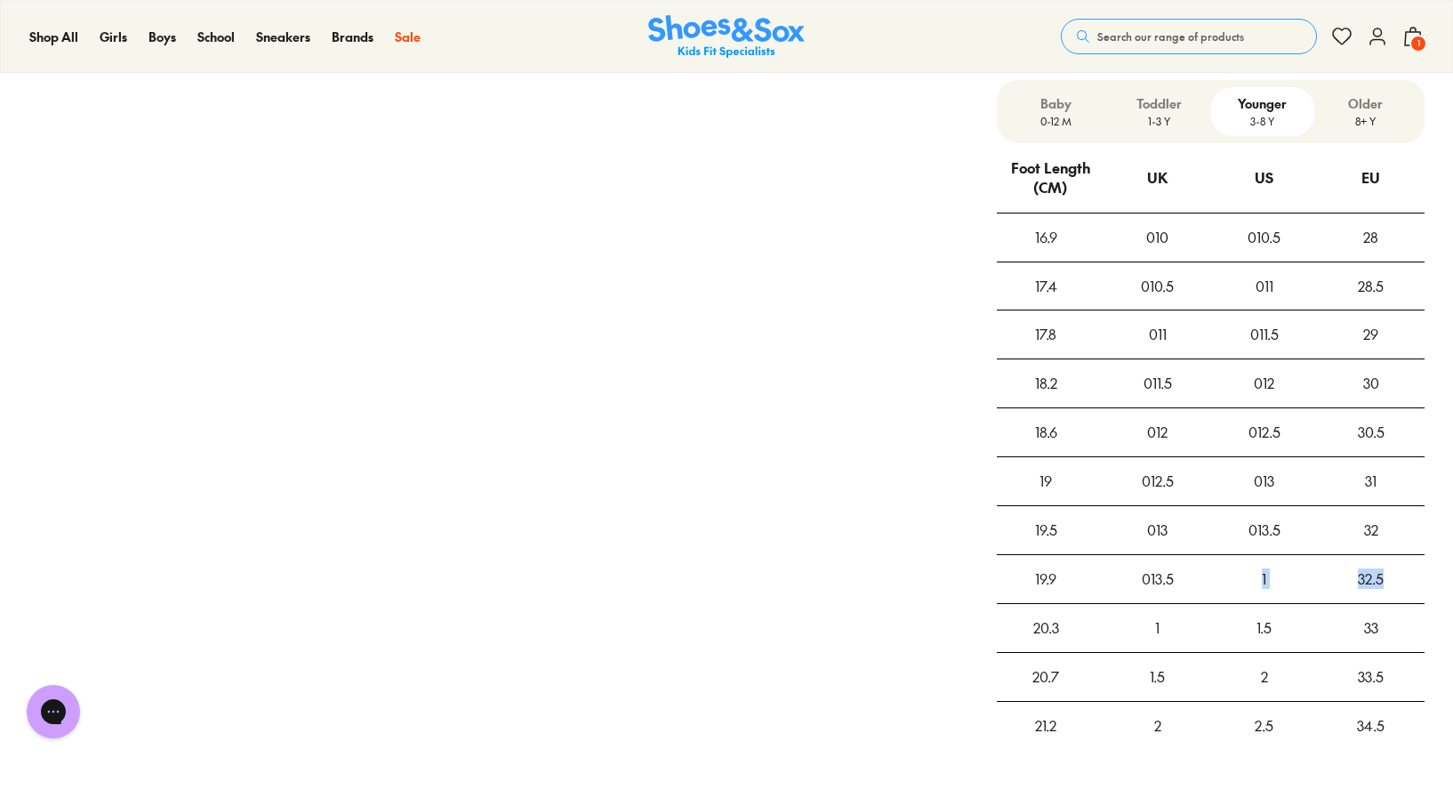
scroll to position [1699, 0]
drag, startPoint x: 1356, startPoint y: 627, endPoint x: 1393, endPoint y: 627, distance: 36.5
click at [1393, 627] on div "33" at bounding box center [1371, 627] width 107 height 48
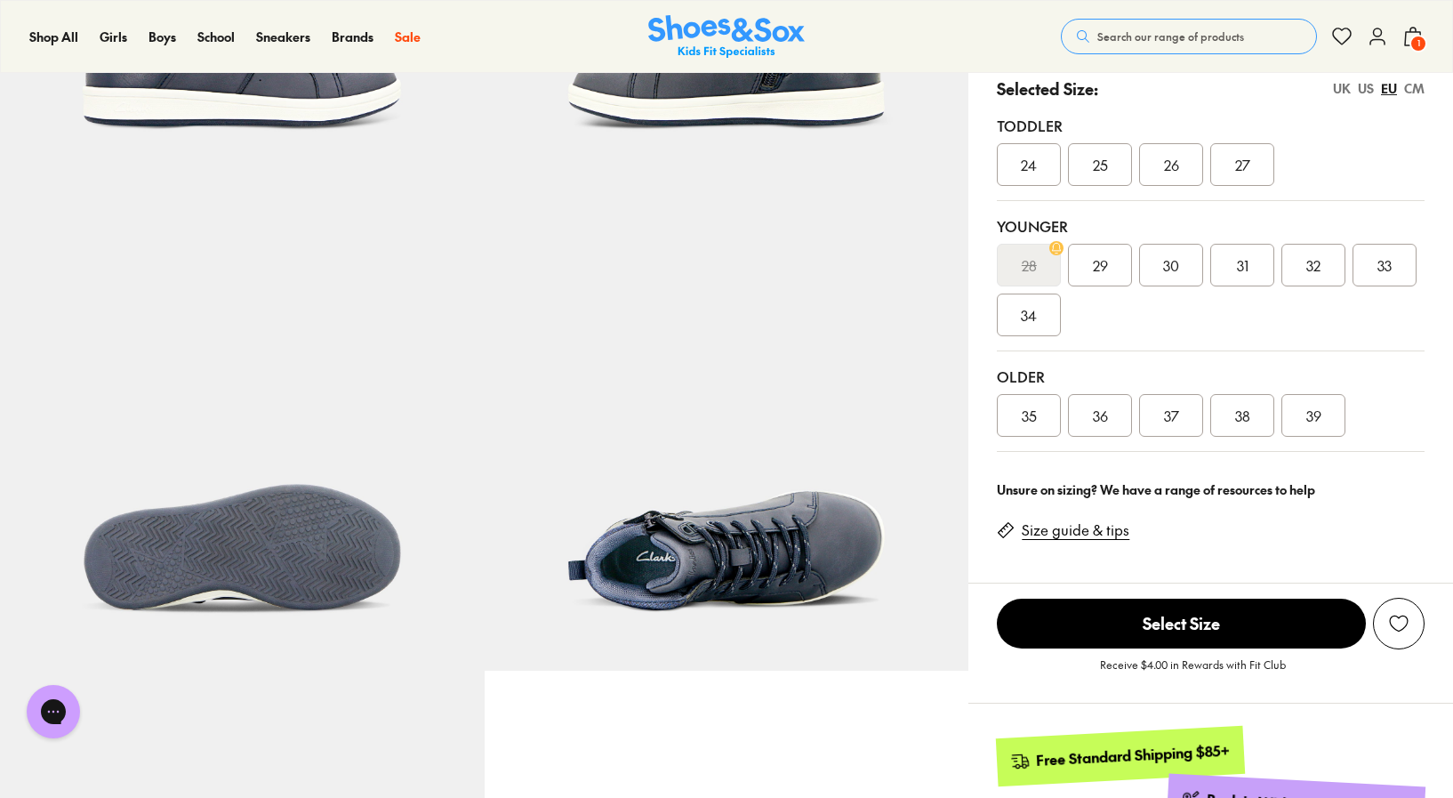
scroll to position [402, 0]
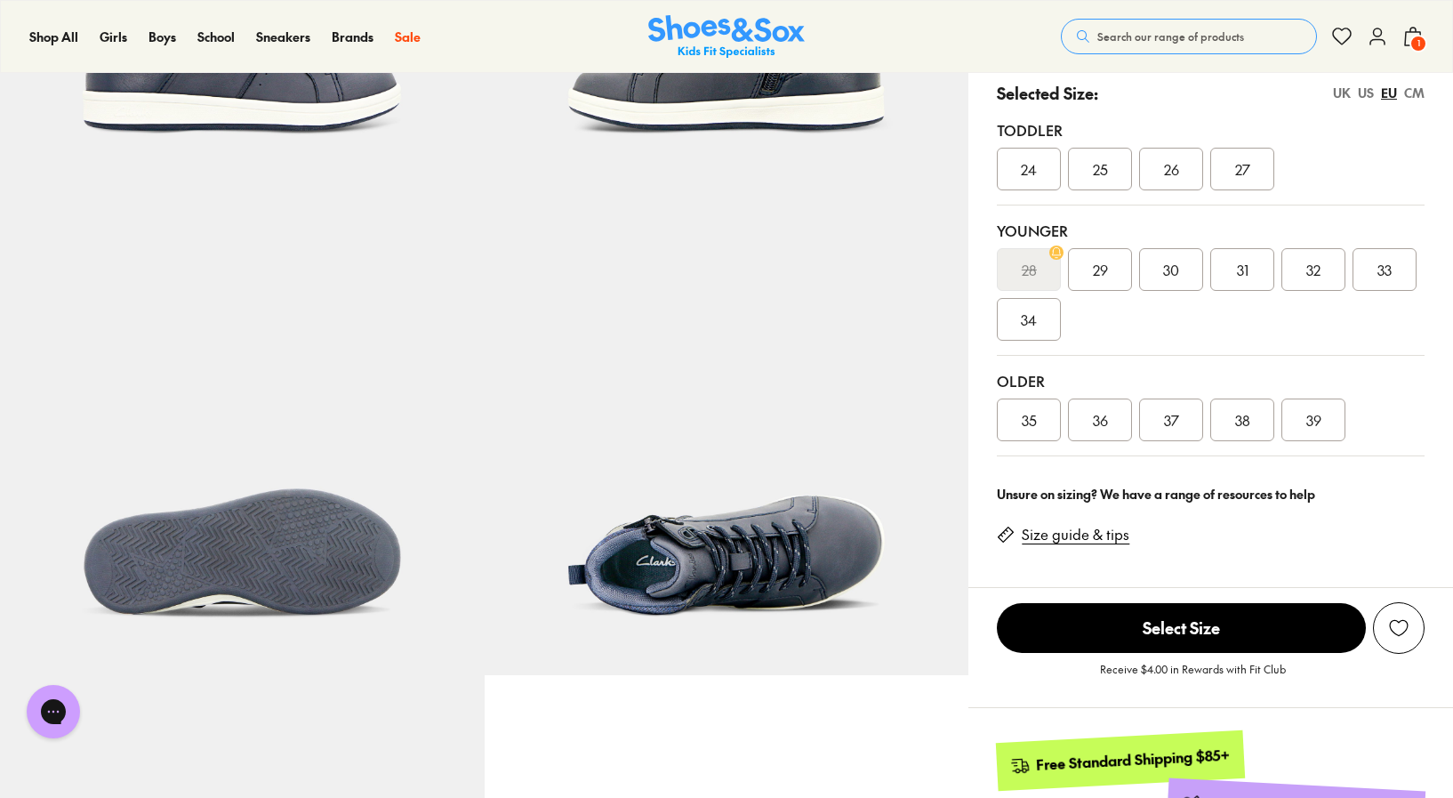
click at [1384, 266] on span "33" at bounding box center [1384, 269] width 14 height 21
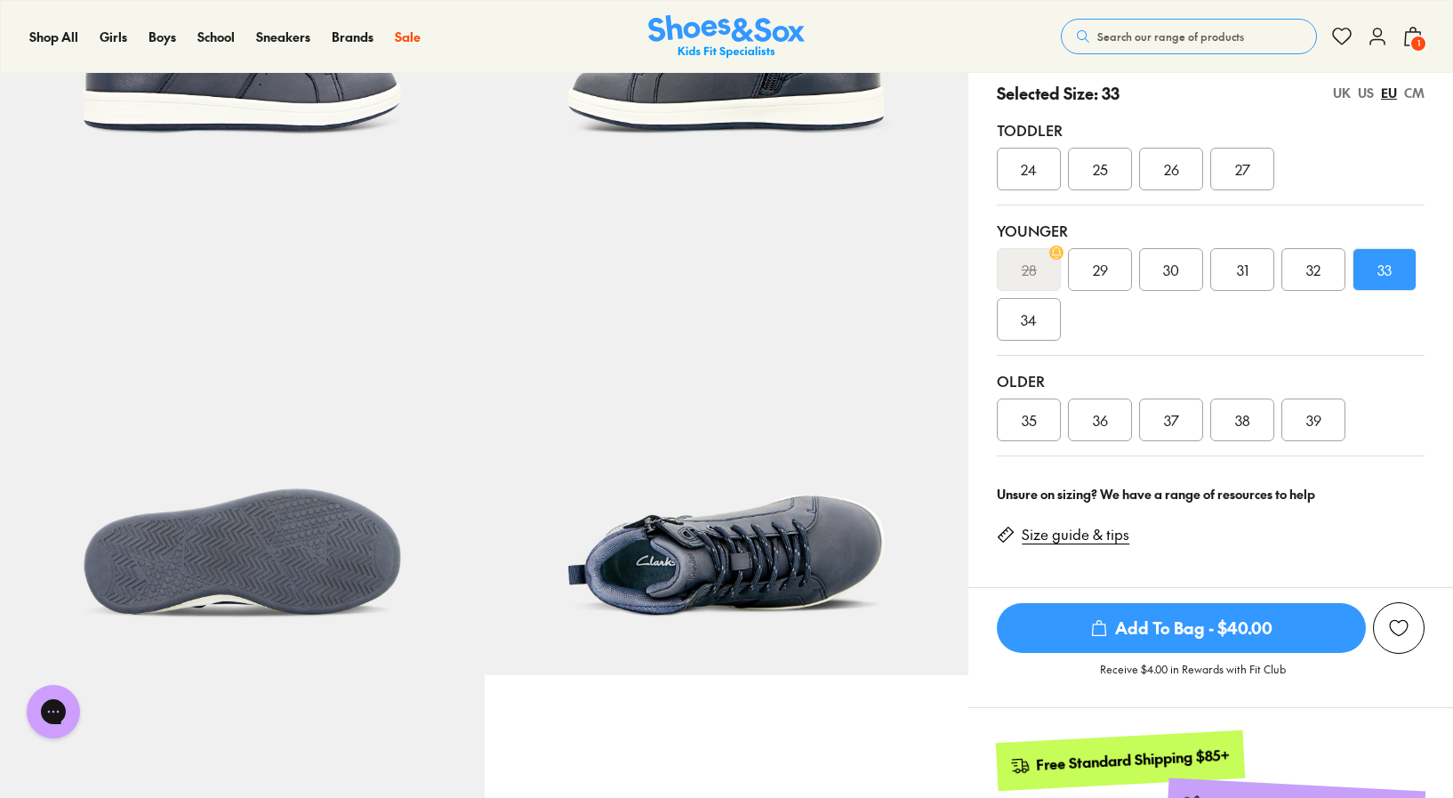
click at [1413, 35] on button "1" at bounding box center [1412, 36] width 21 height 39
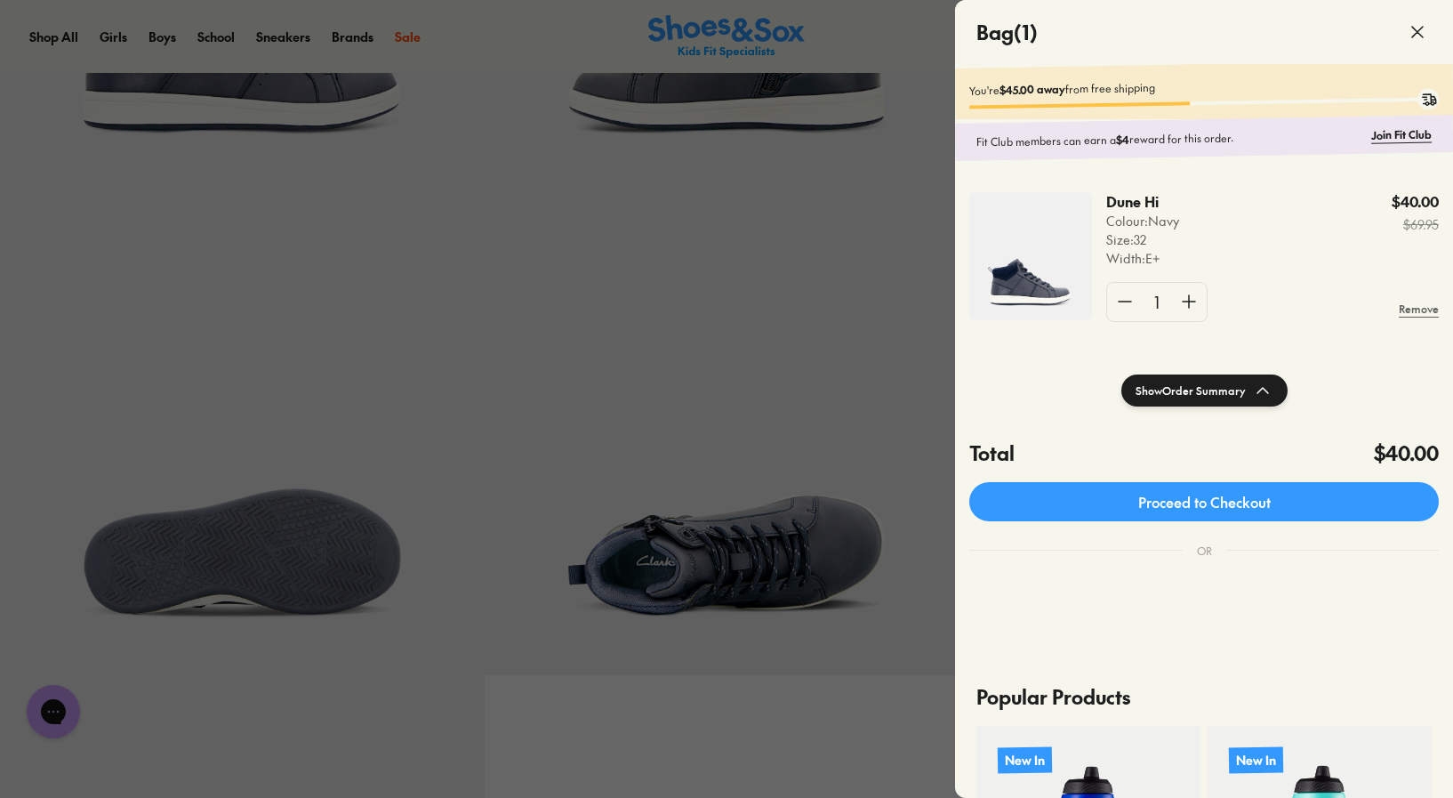
click at [832, 348] on div at bounding box center [726, 399] width 1453 height 798
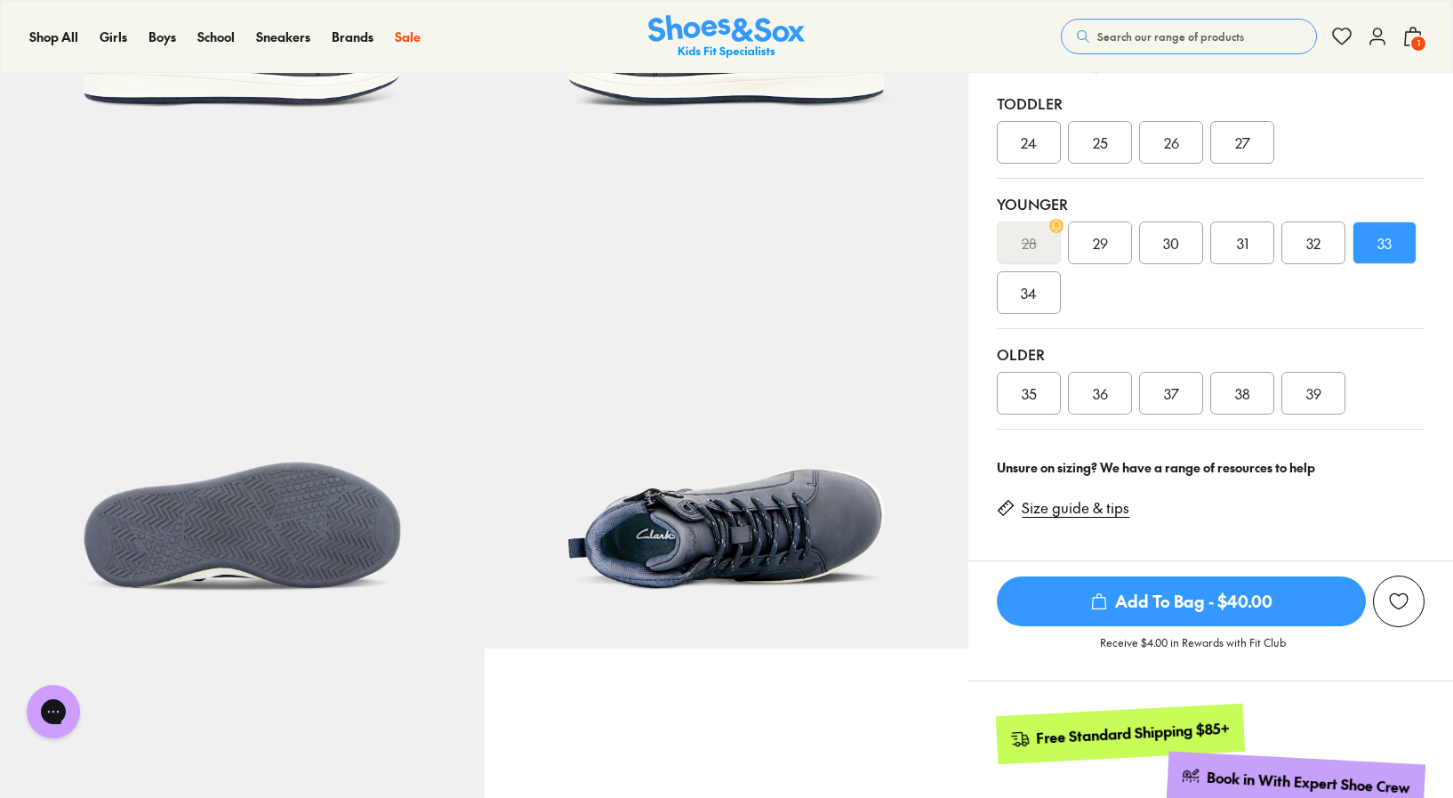
scroll to position [539, 0]
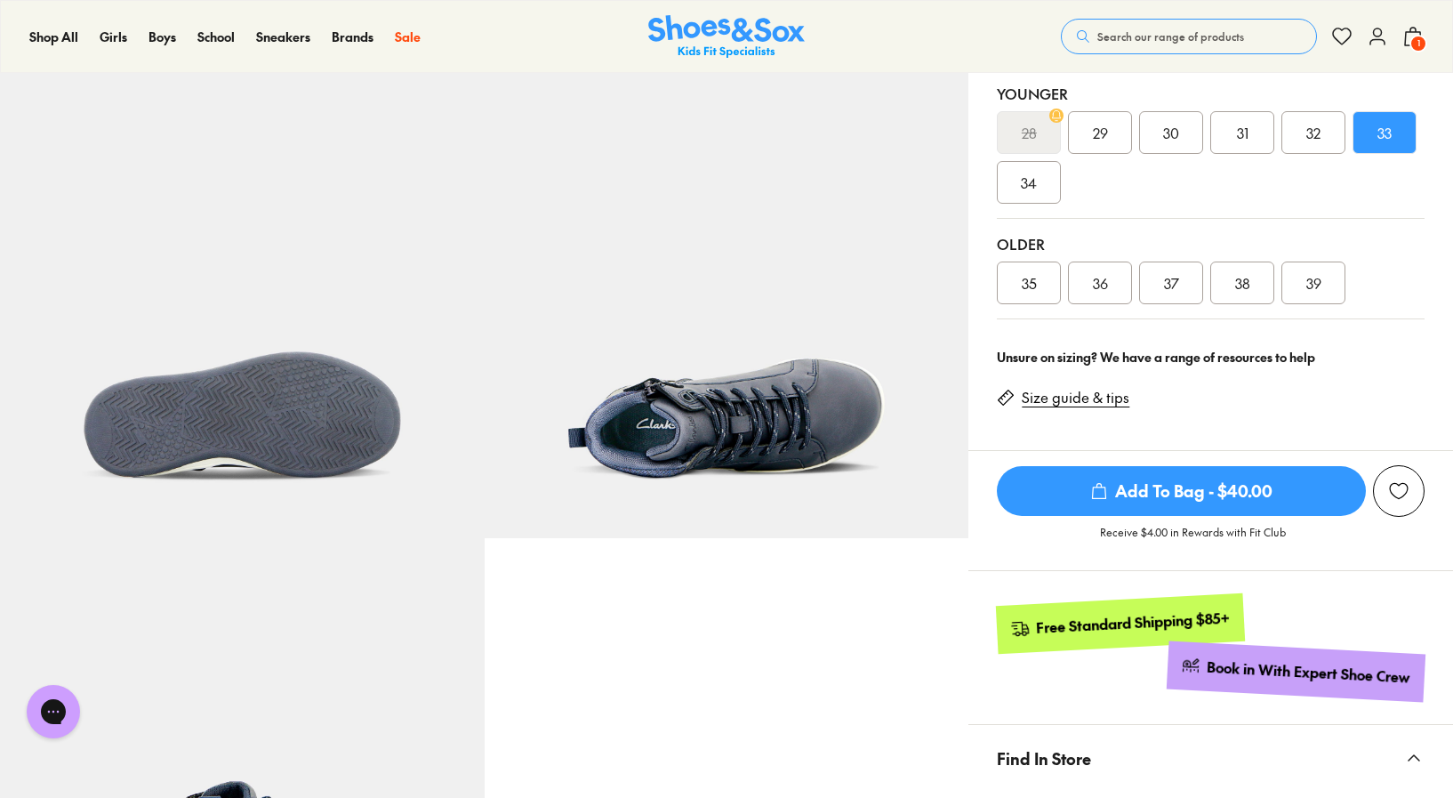
click at [1381, 140] on span "33" at bounding box center [1384, 132] width 14 height 21
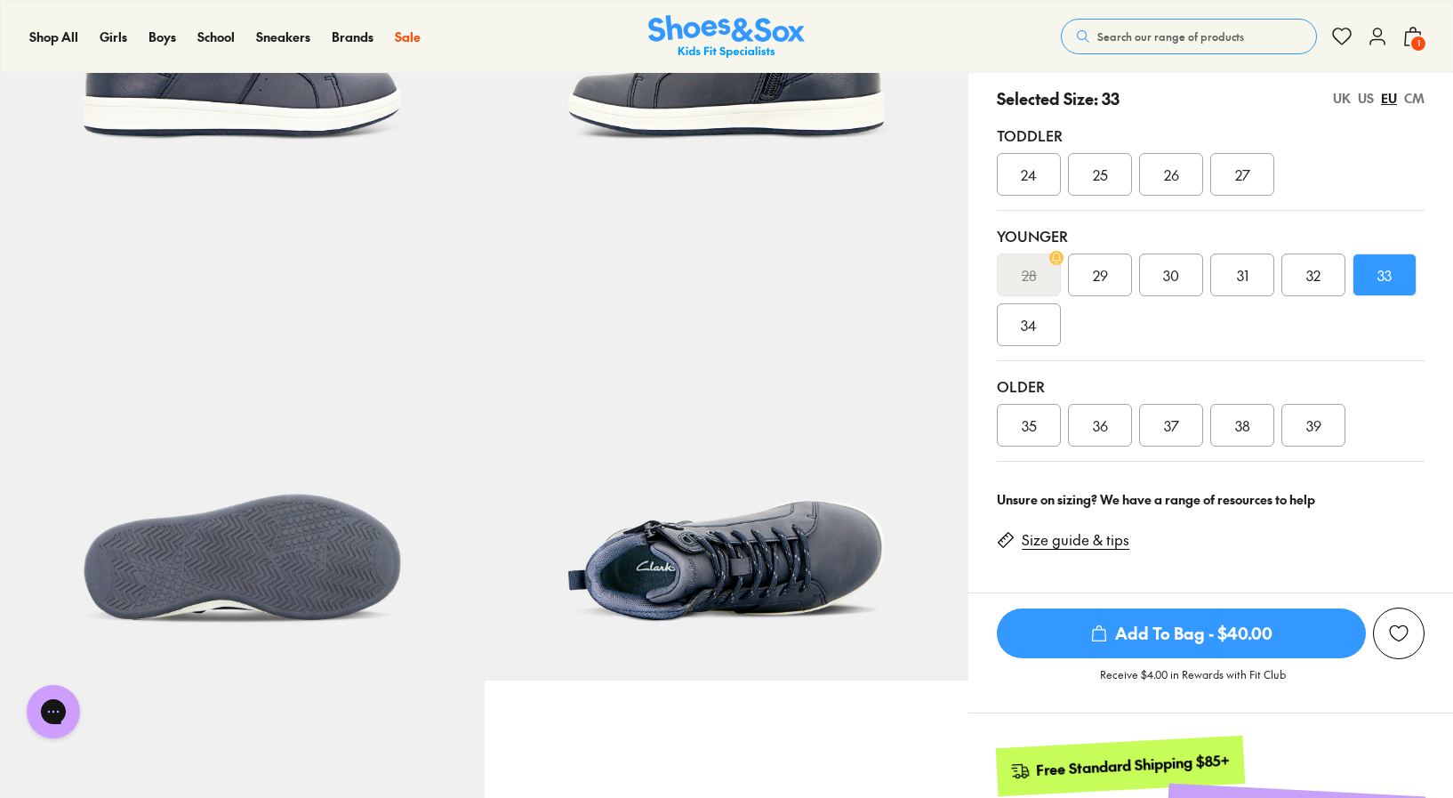
scroll to position [413, 0]
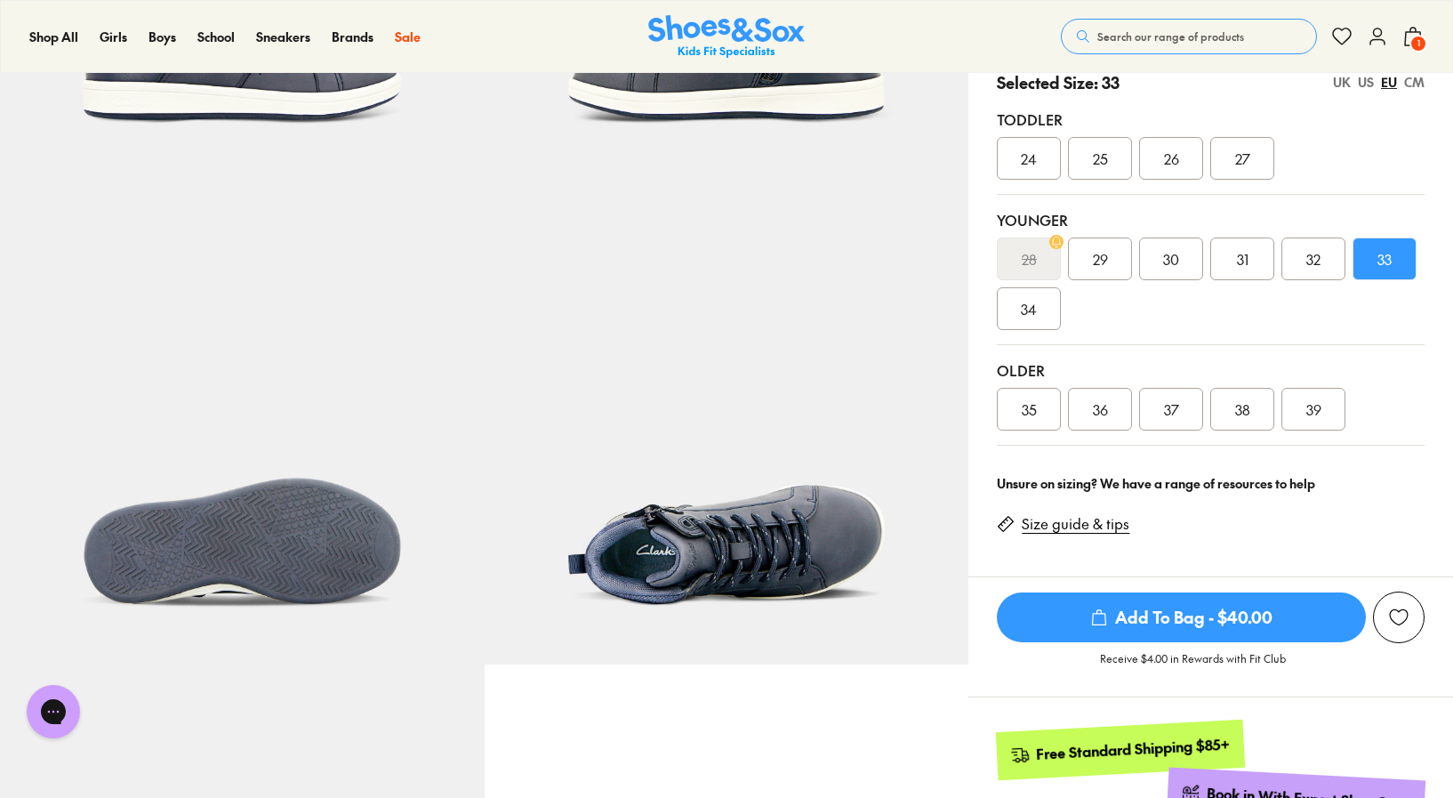
click at [1084, 533] on link "Size guide & tips" at bounding box center [1076, 524] width 108 height 20
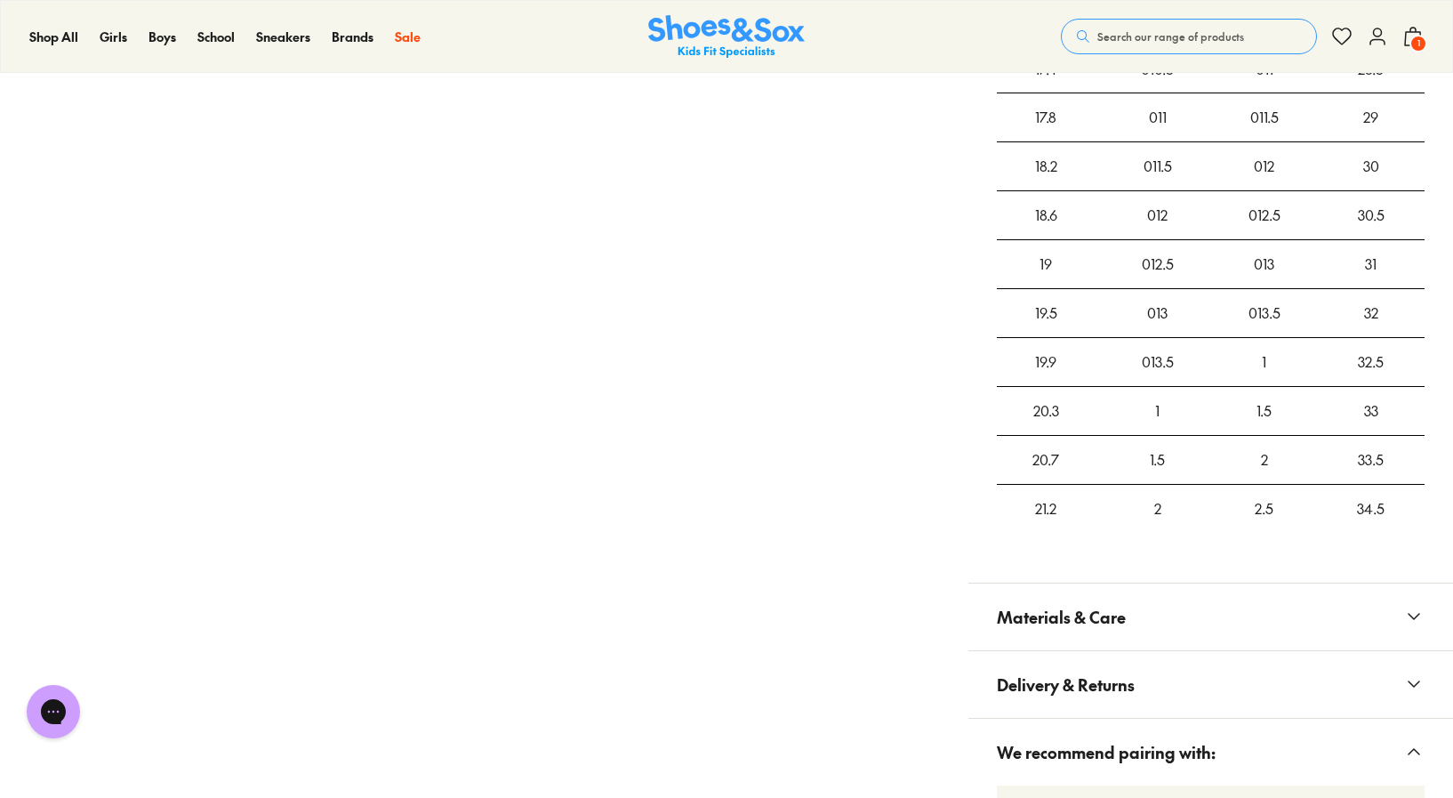
scroll to position [1970, 0]
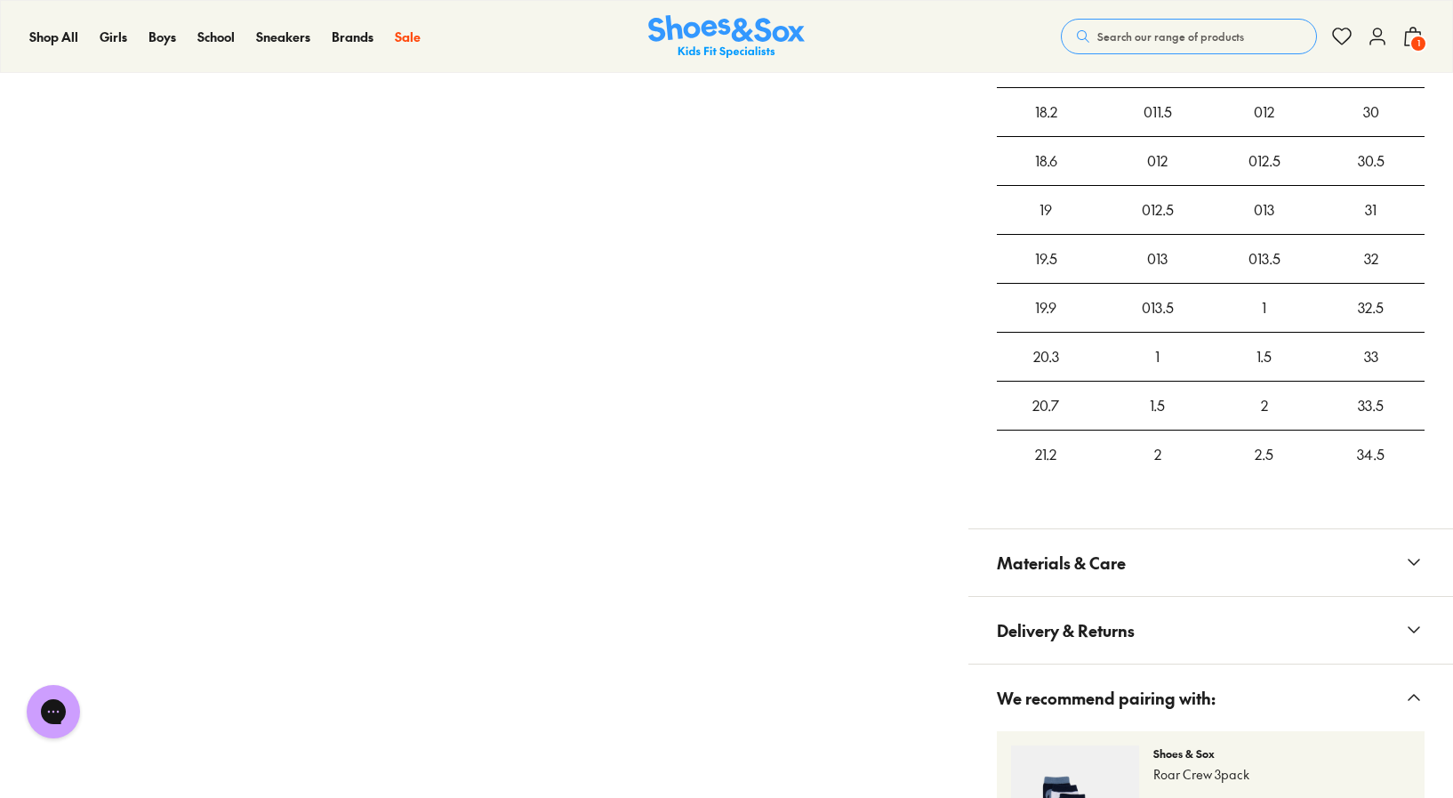
click at [1087, 558] on span "Materials & Care" at bounding box center [1061, 562] width 129 height 52
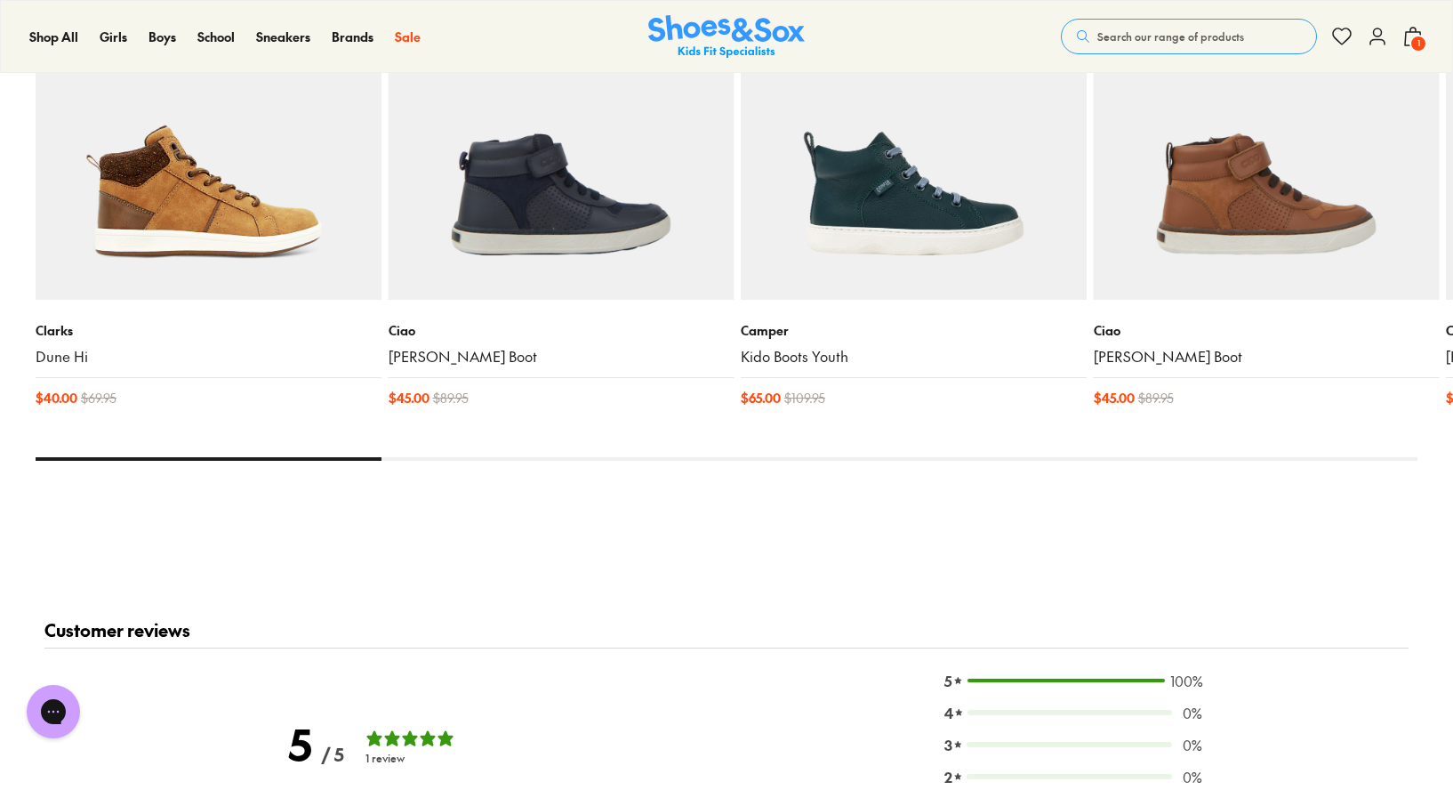
scroll to position [3180, 0]
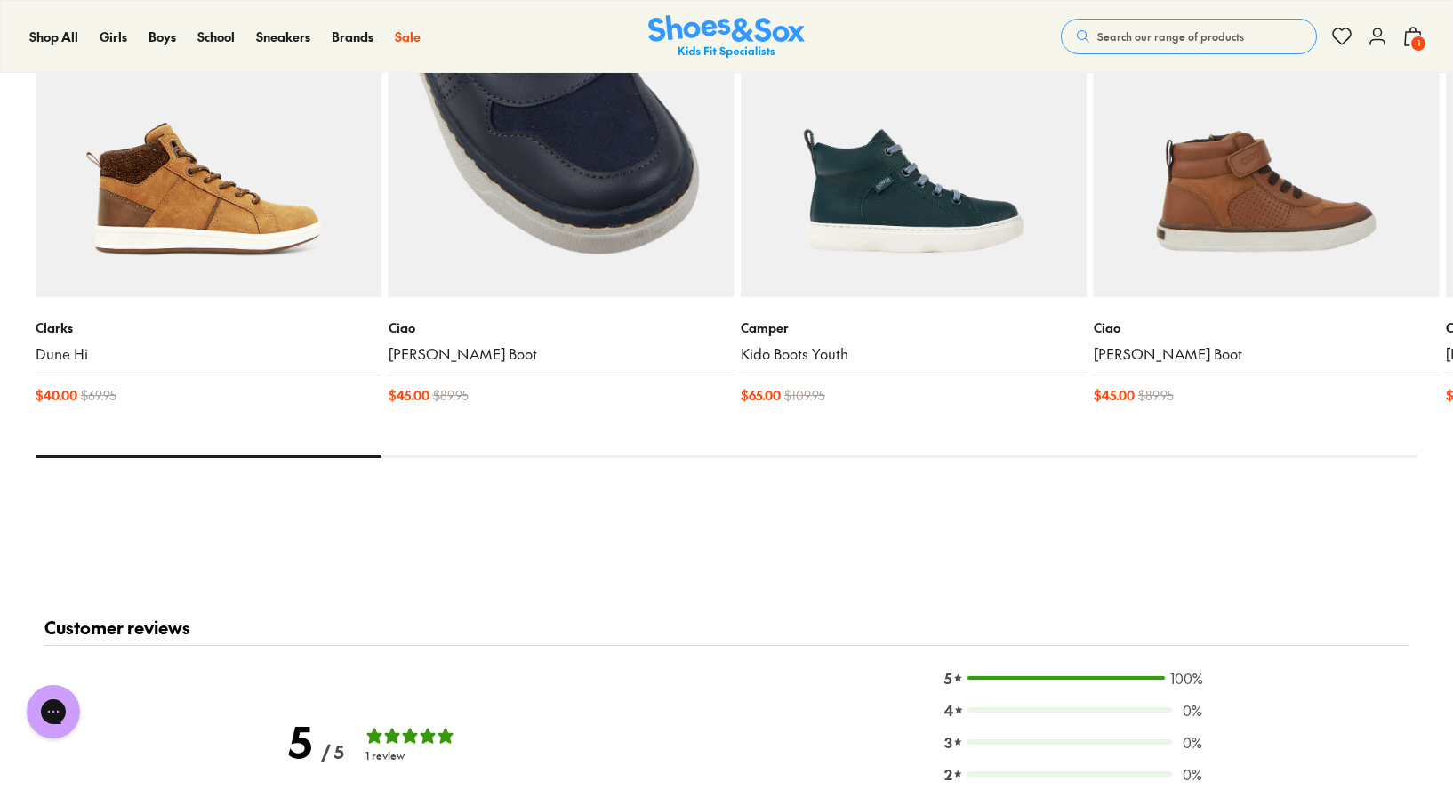
click at [615, 250] on img at bounding box center [561, 124] width 345 height 346
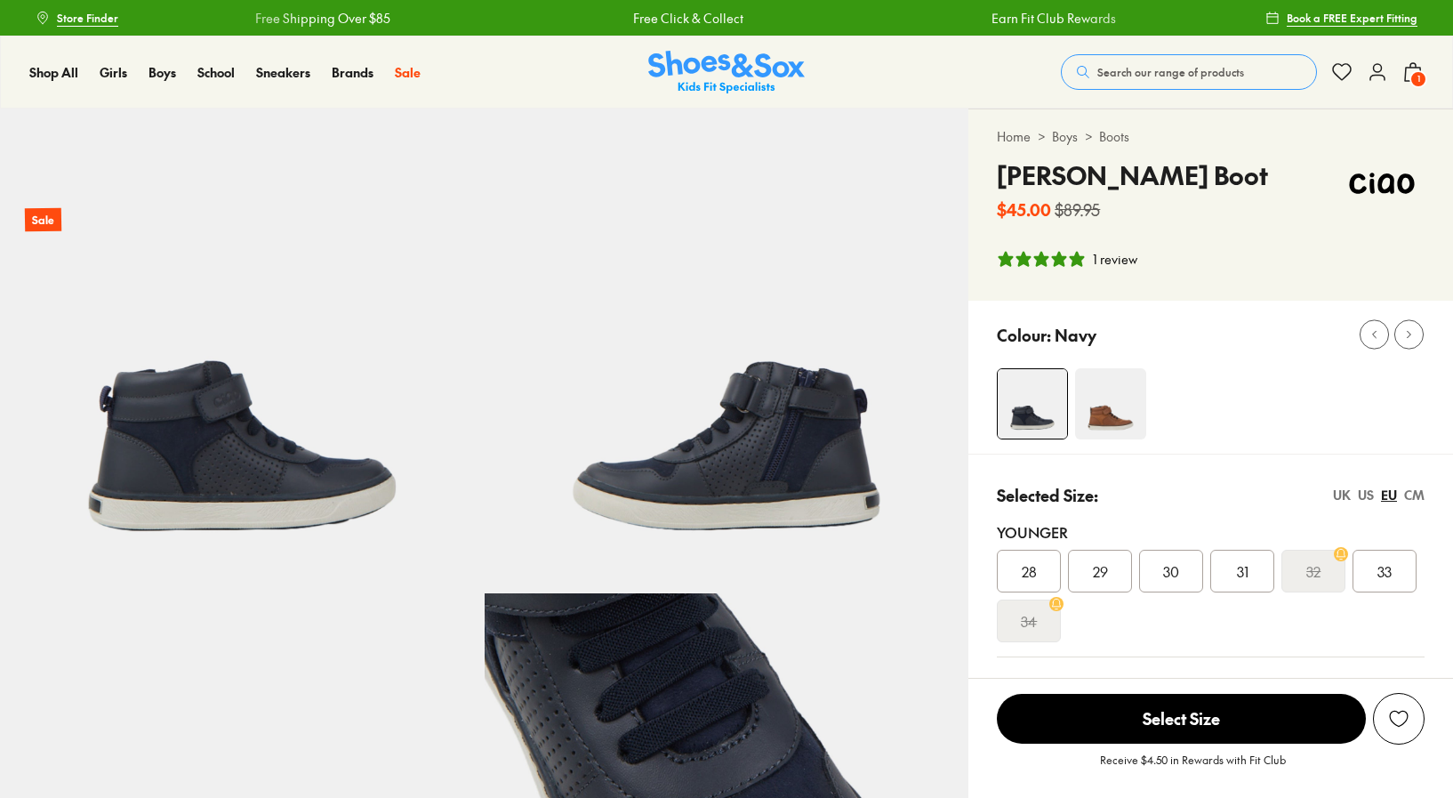
select select "*"
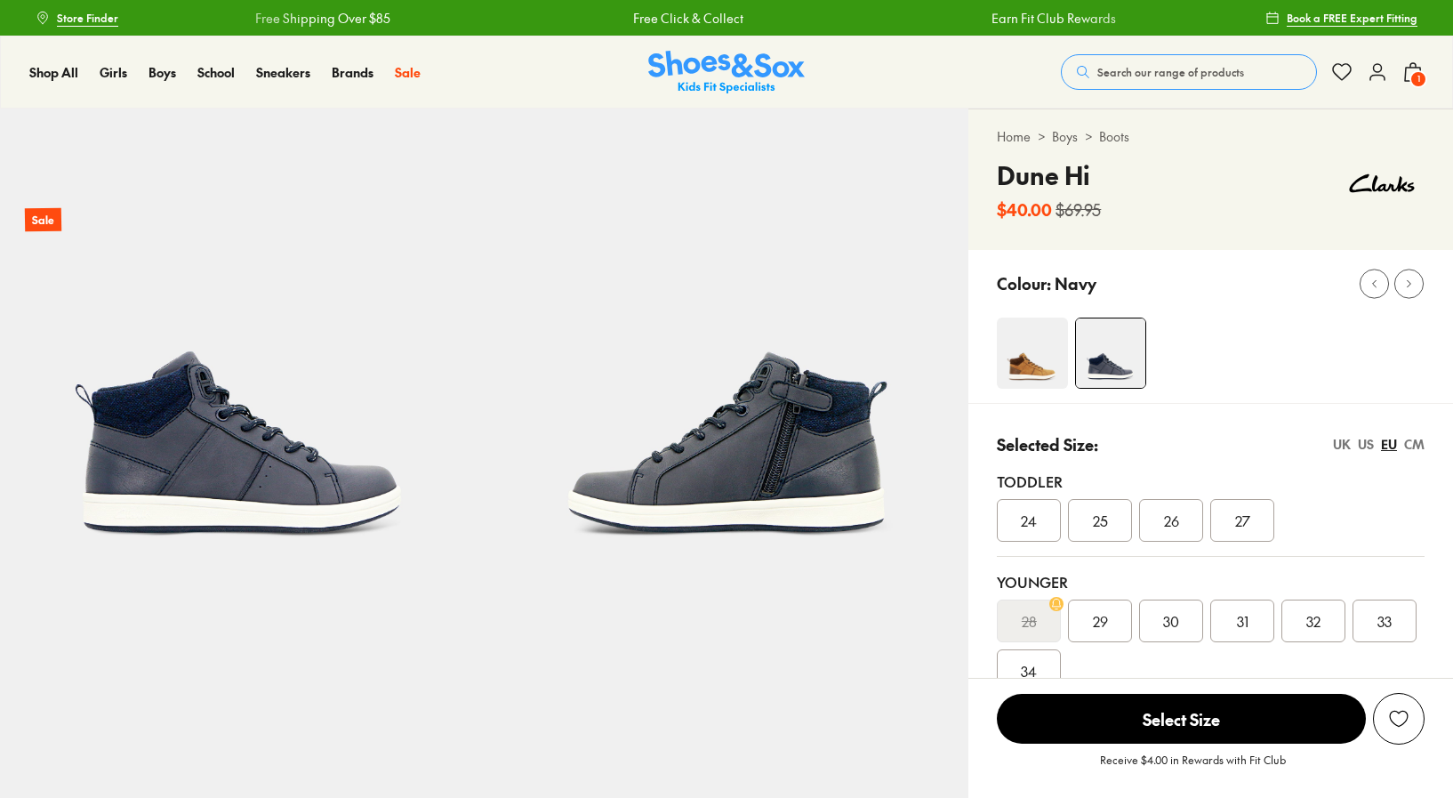
select select "*"
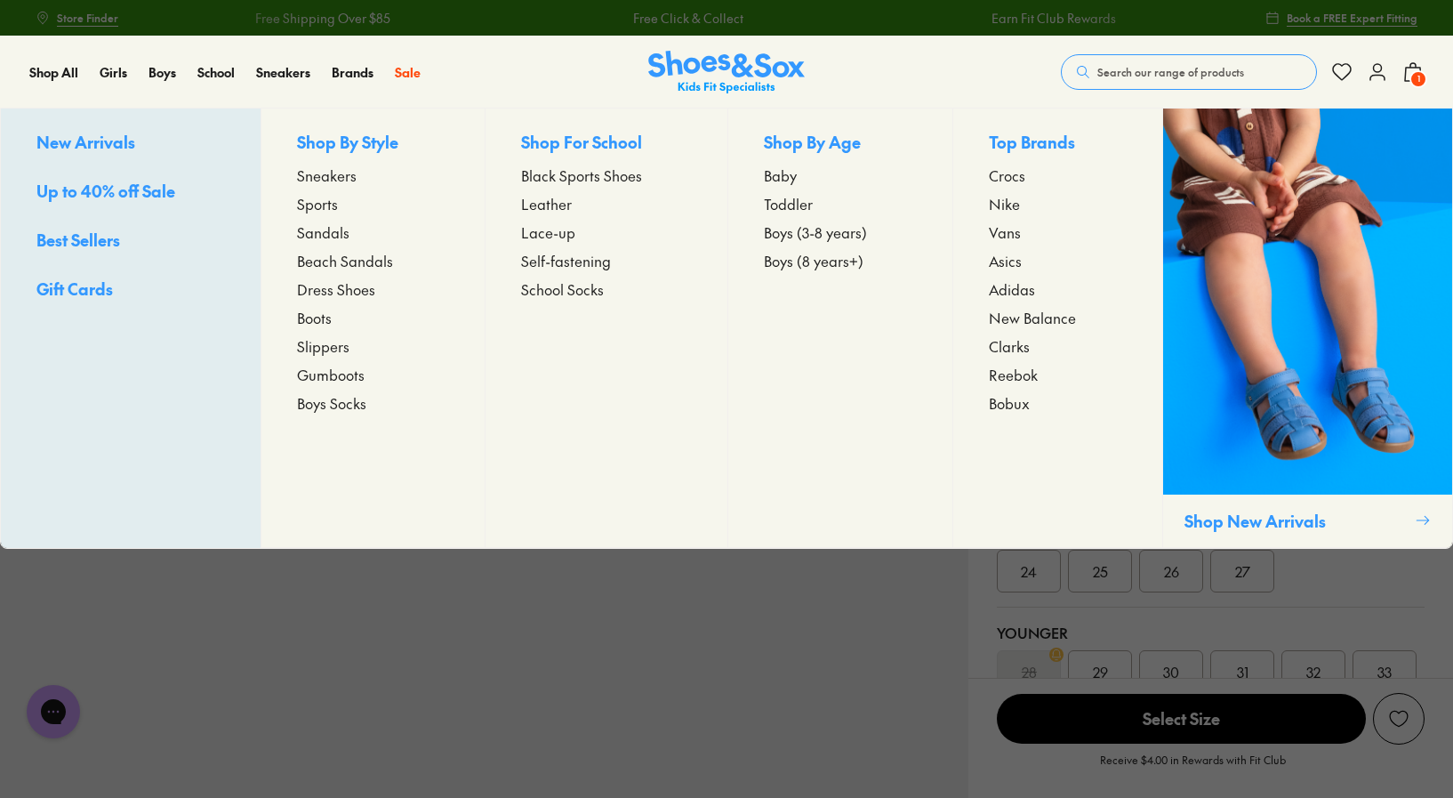
click at [315, 317] on span "Boots" at bounding box center [314, 317] width 35 height 21
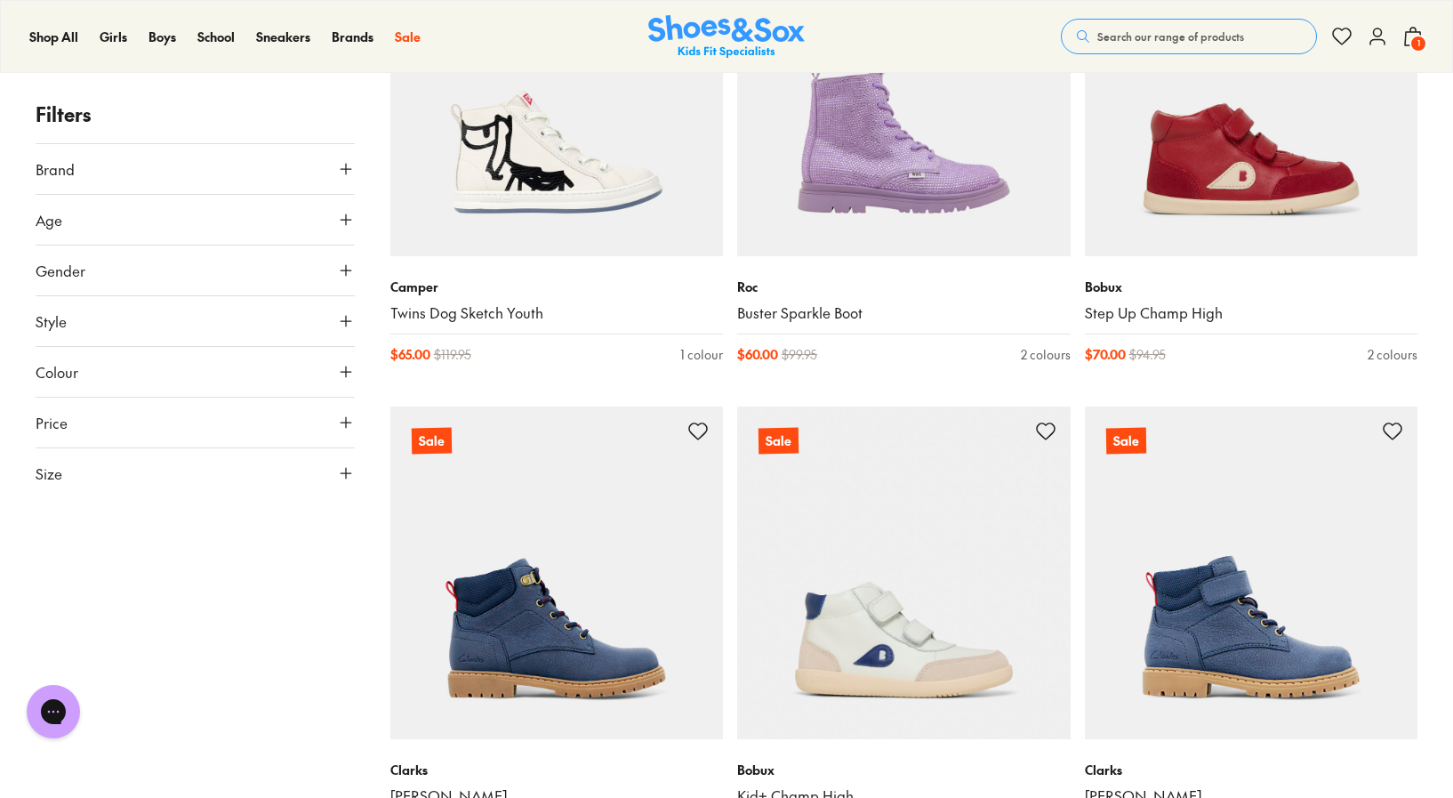
scroll to position [4346, 0]
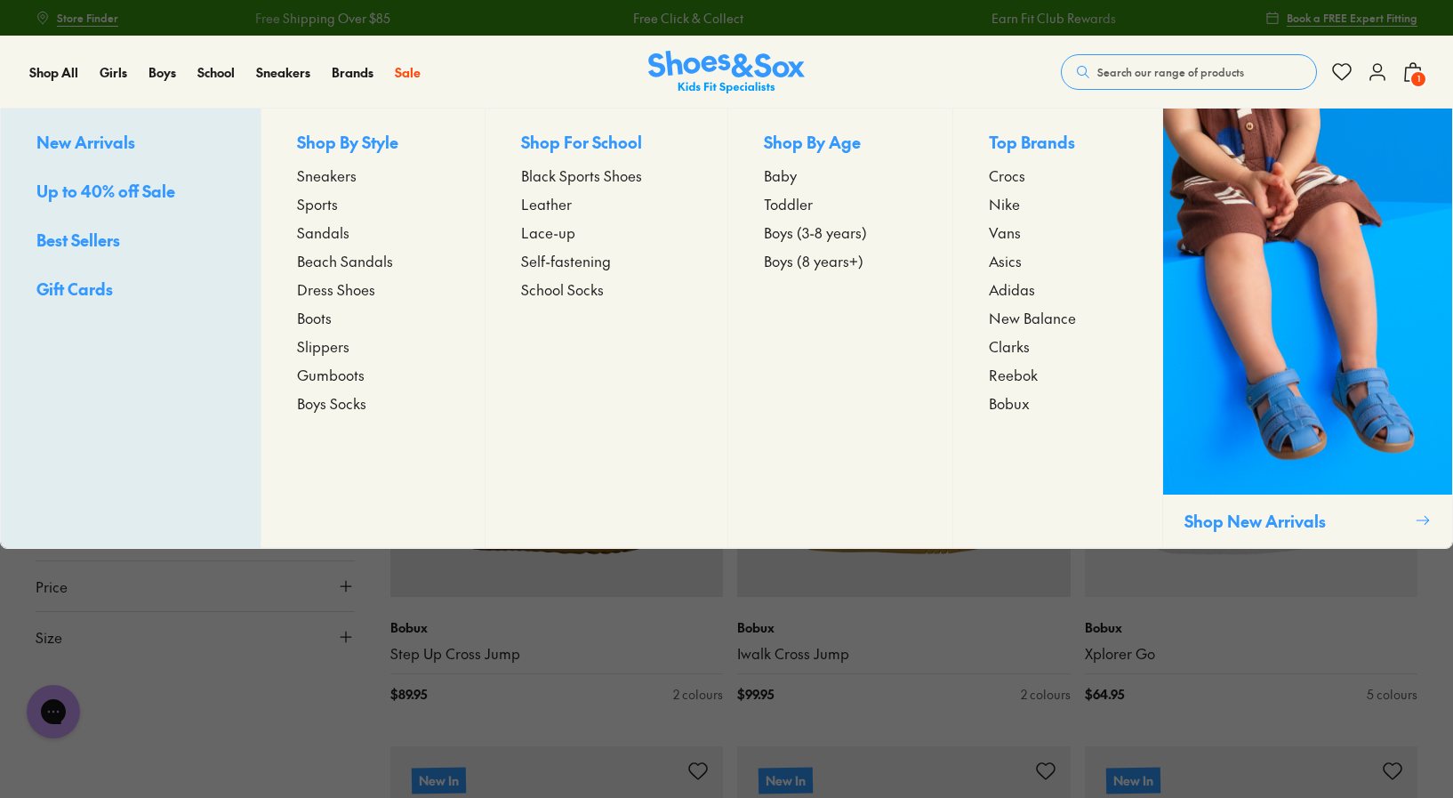
click at [318, 318] on span "Boots" at bounding box center [314, 317] width 35 height 21
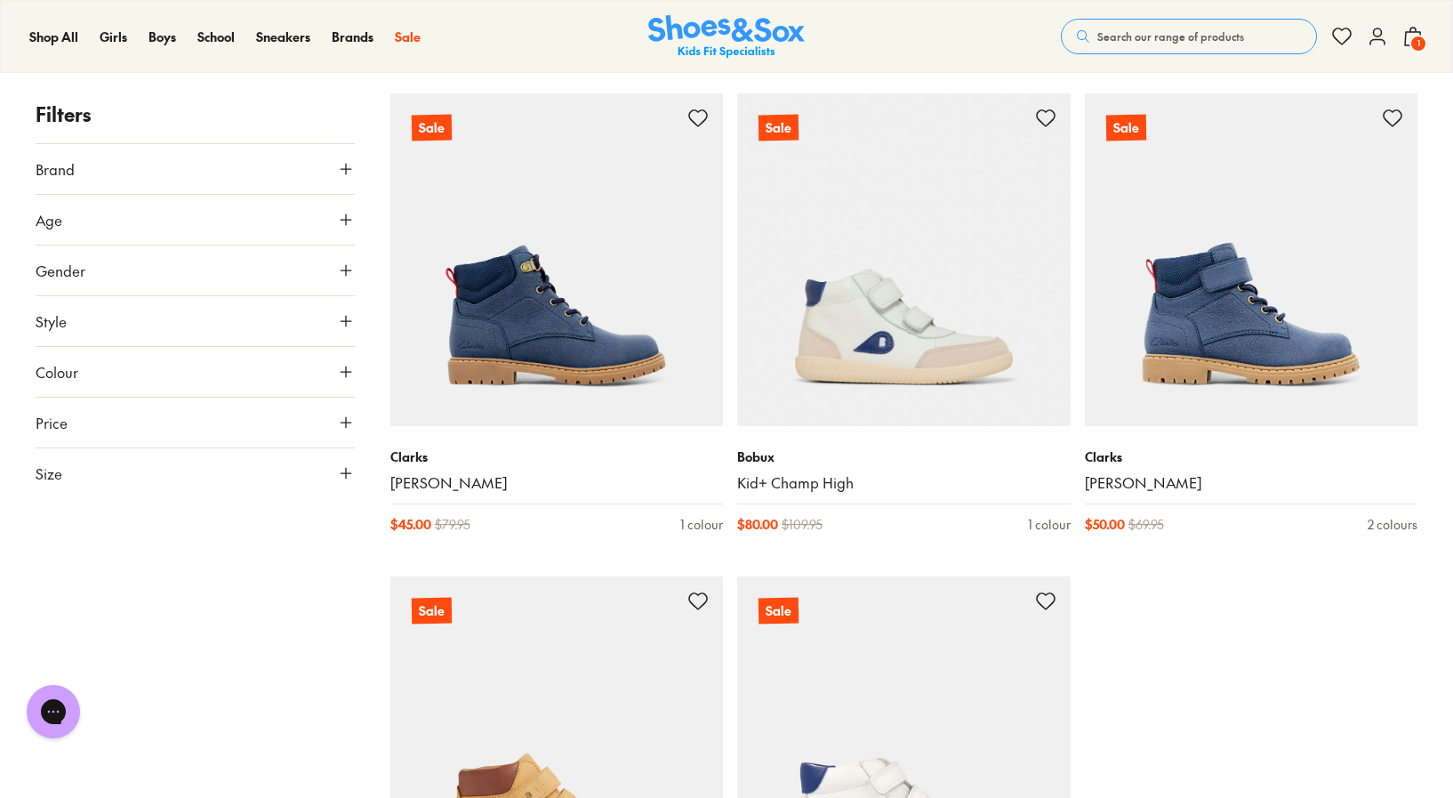
scroll to position [4613, 0]
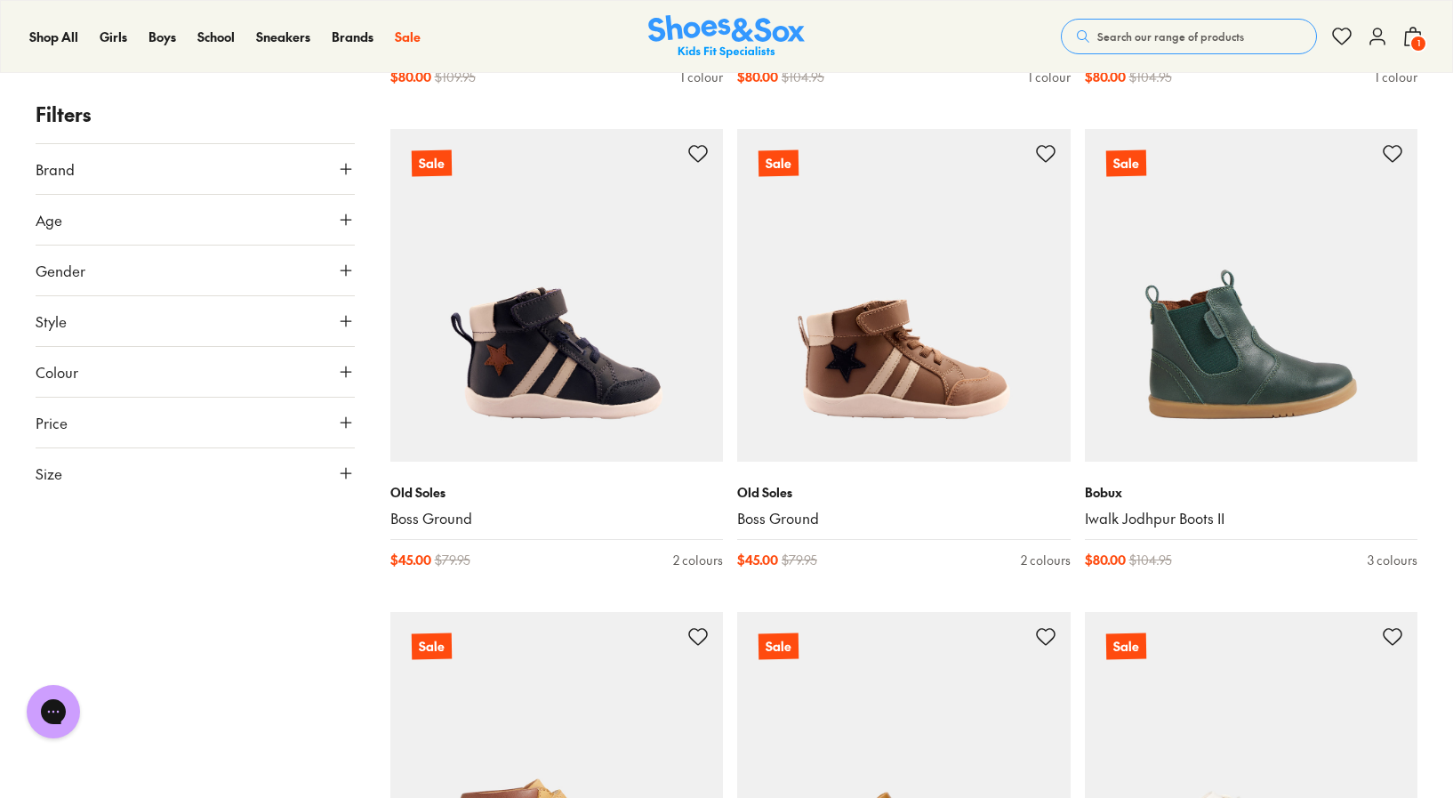
scroll to position [5550, 0]
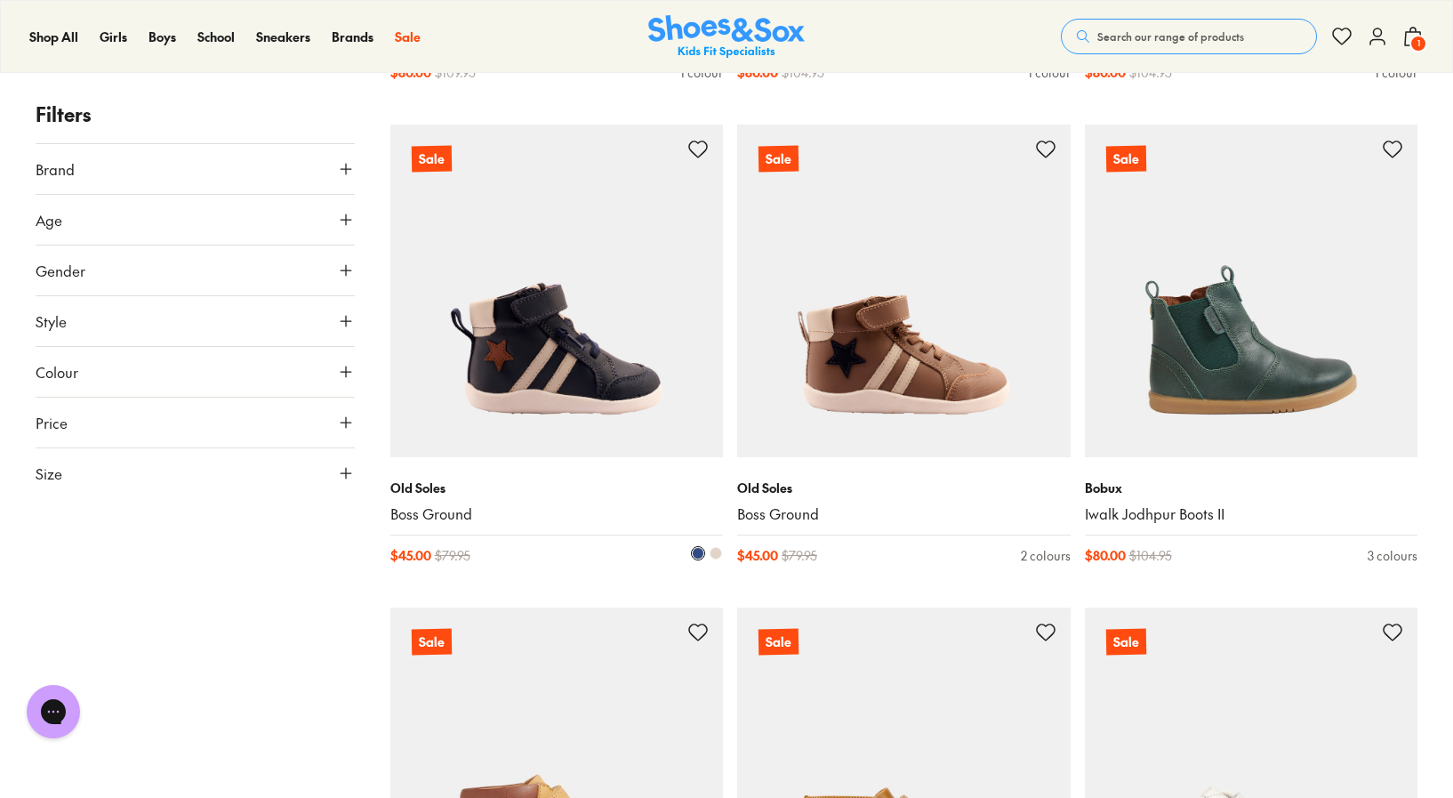
click at [630, 385] on img at bounding box center [556, 290] width 333 height 333
